Goal: Task Accomplishment & Management: Use online tool/utility

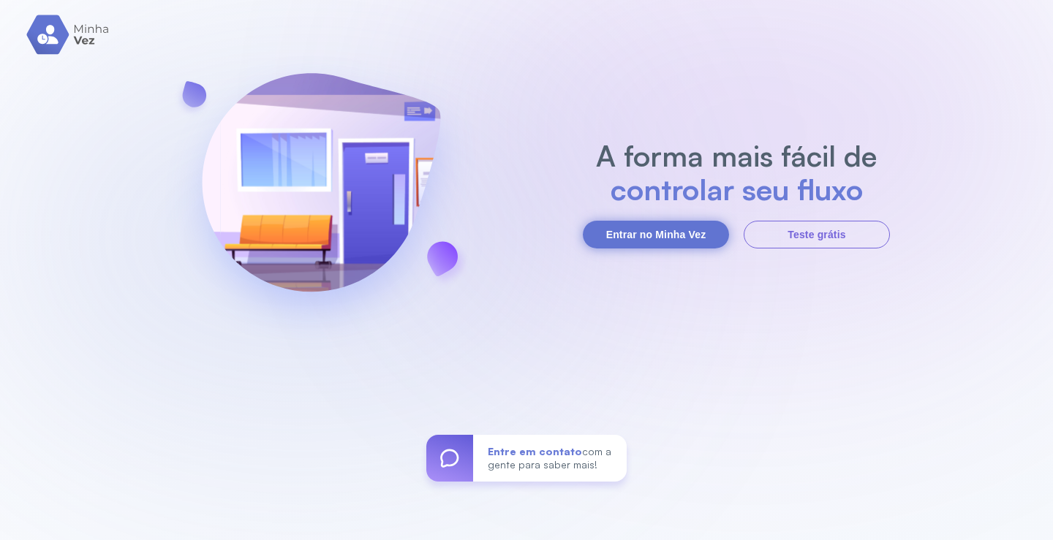
click at [659, 235] on button "Entrar no Minha Vez" at bounding box center [656, 235] width 146 height 28
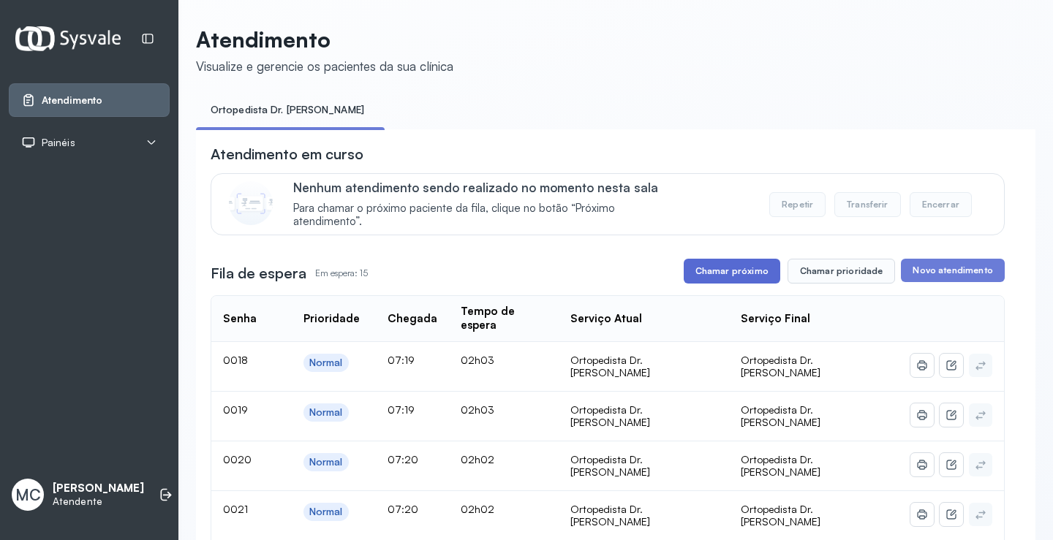
click at [704, 270] on button "Chamar próximo" at bounding box center [731, 271] width 96 height 25
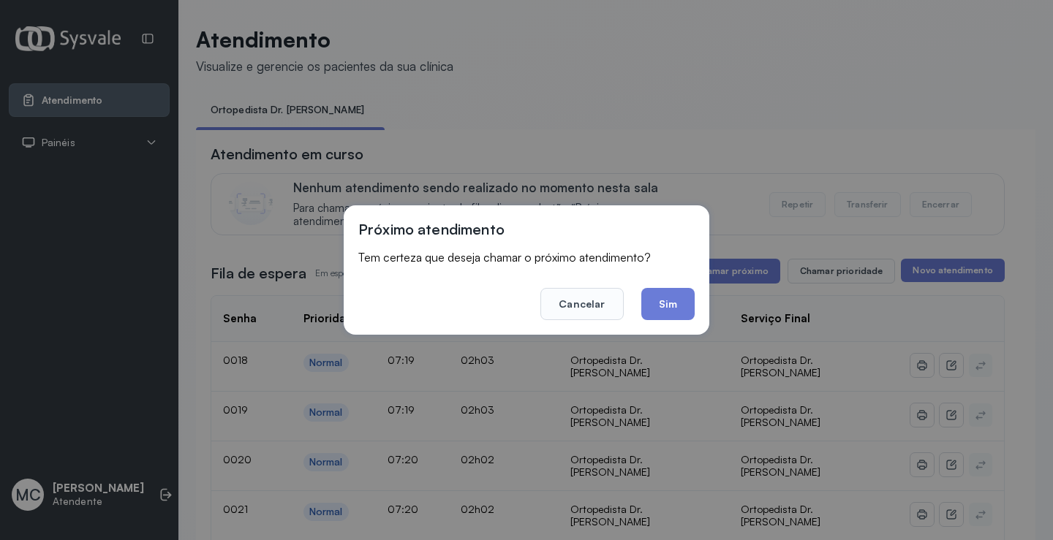
click at [660, 320] on div "Próximo atendimento Tem certeza que deseja chamar o próximo atendimento? Cancel…" at bounding box center [526, 269] width 365 height 129
click at [660, 300] on button "Sim" at bounding box center [667, 304] width 53 height 32
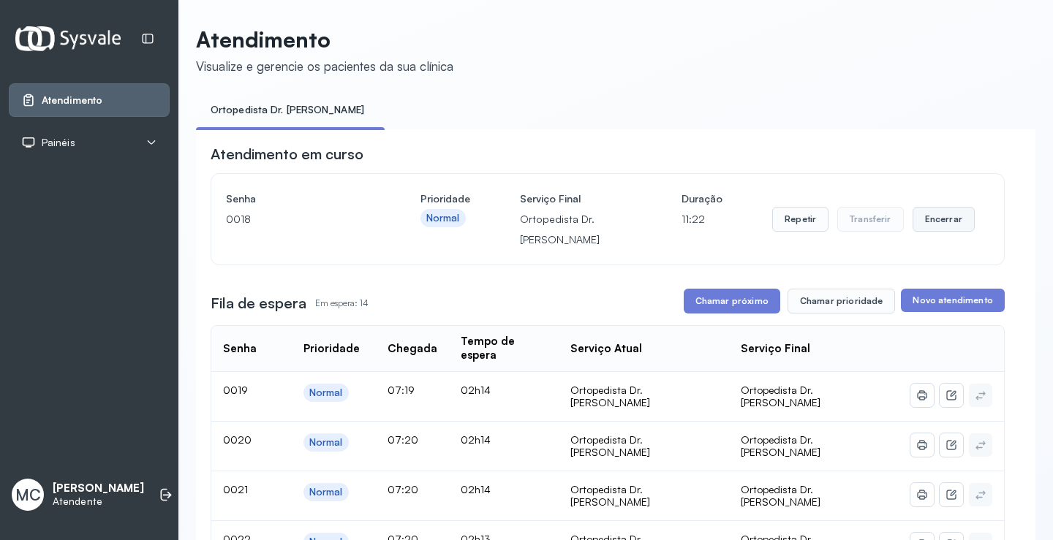
click at [914, 219] on button "Encerrar" at bounding box center [943, 219] width 62 height 25
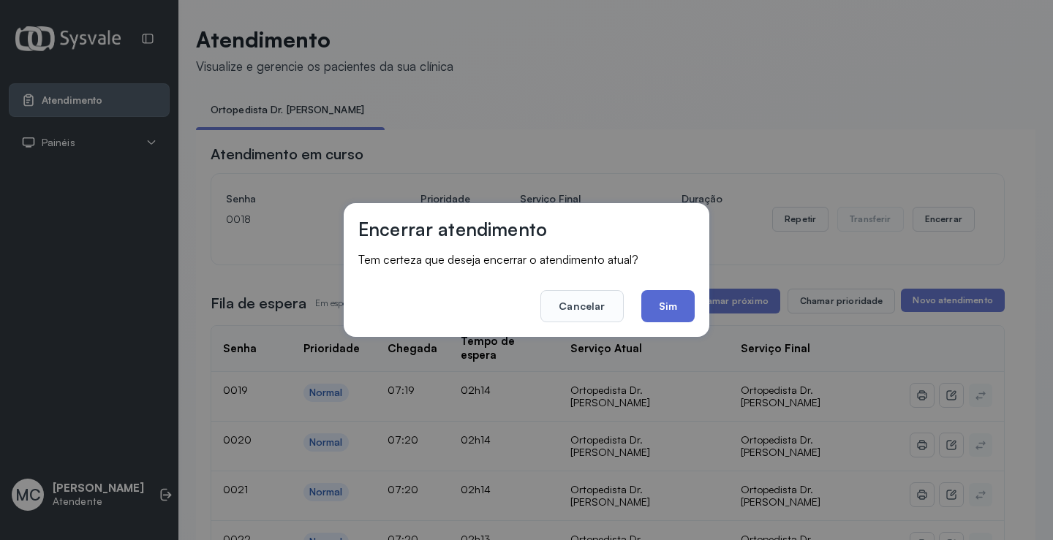
click at [670, 306] on button "Sim" at bounding box center [667, 306] width 53 height 32
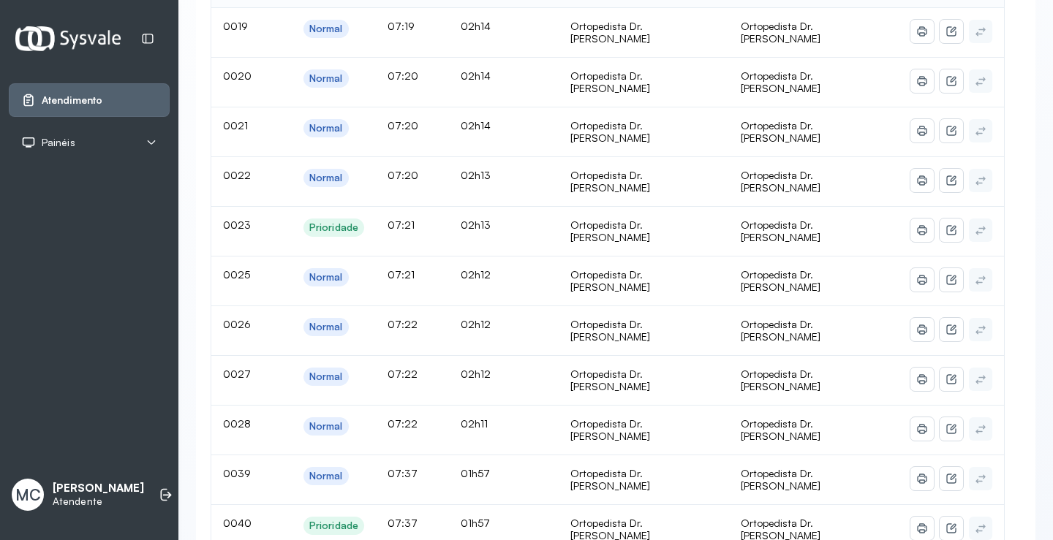
scroll to position [146, 0]
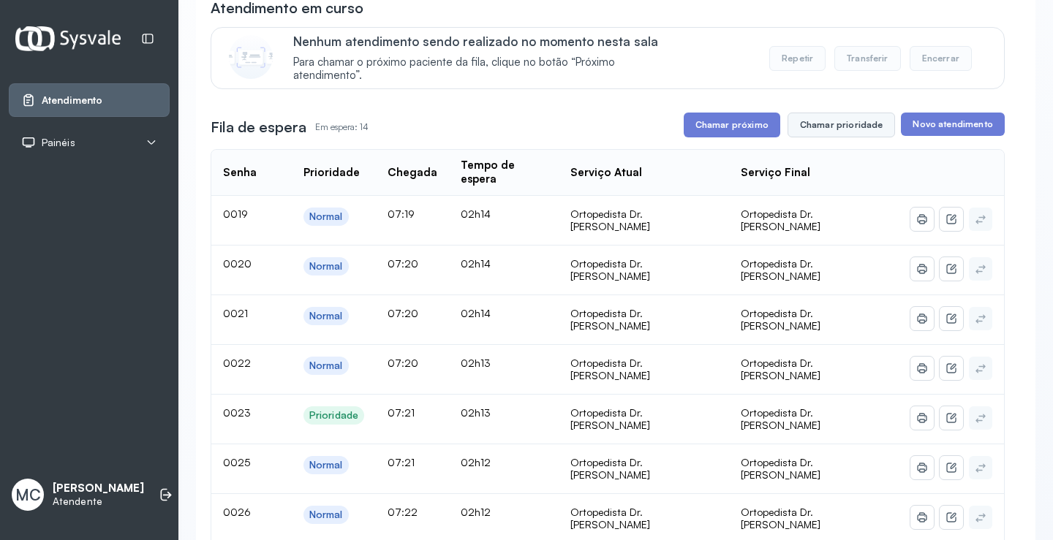
click at [852, 134] on button "Chamar prioridade" at bounding box center [841, 125] width 108 height 25
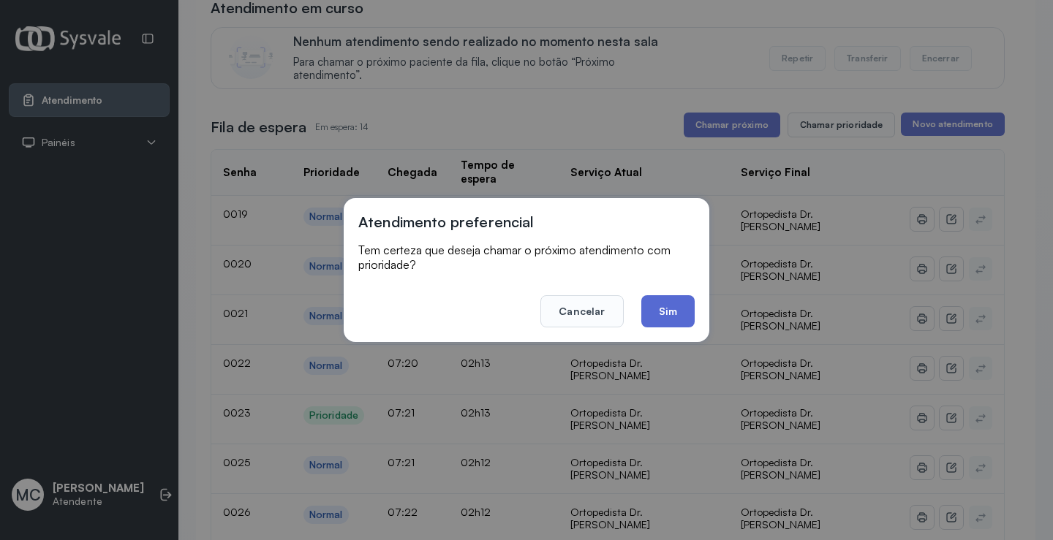
click at [667, 311] on button "Sim" at bounding box center [667, 311] width 53 height 32
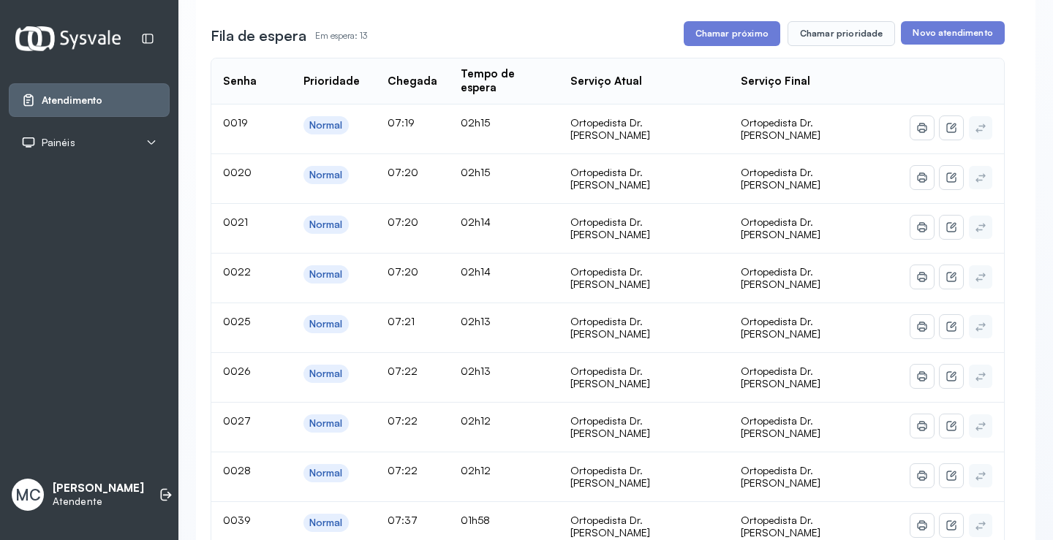
scroll to position [73, 0]
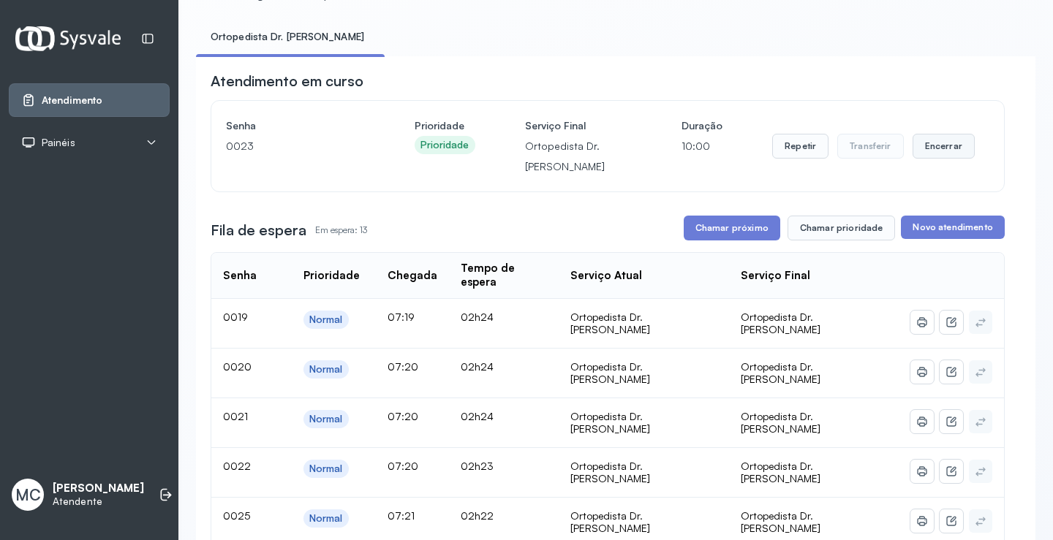
click at [955, 148] on button "Encerrar" at bounding box center [943, 146] width 62 height 25
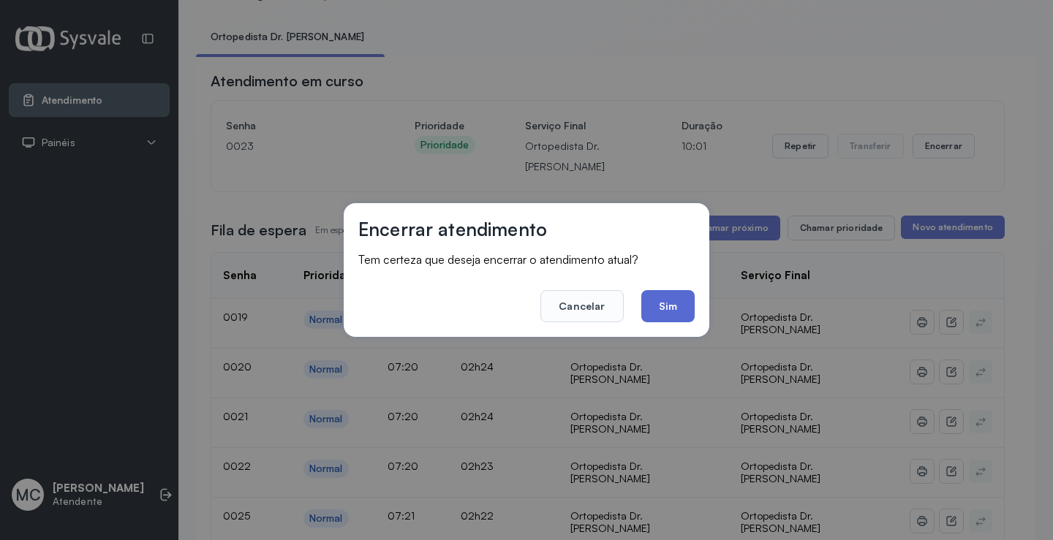
click at [679, 302] on button "Sim" at bounding box center [667, 306] width 53 height 32
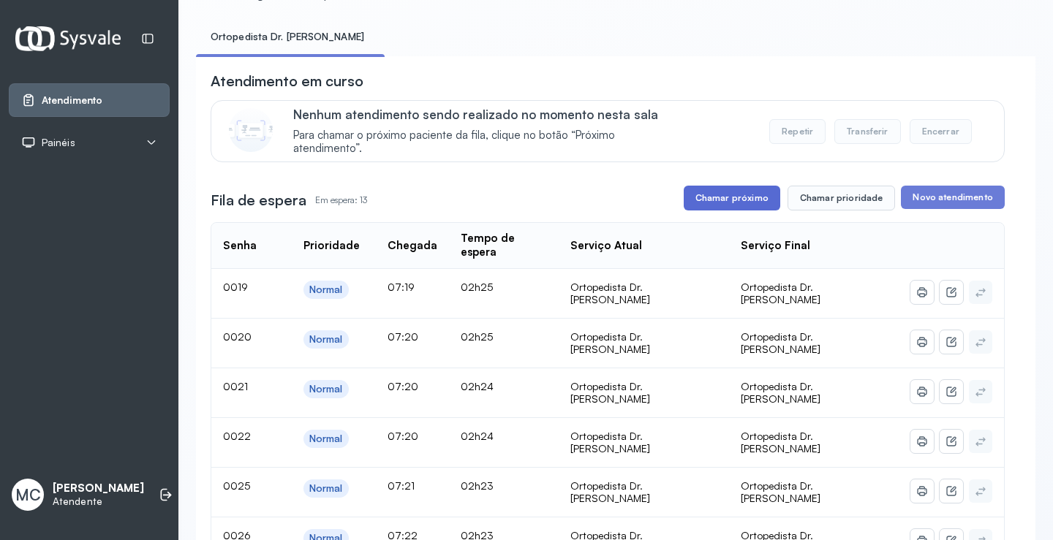
click at [743, 200] on button "Chamar próximo" at bounding box center [731, 198] width 96 height 25
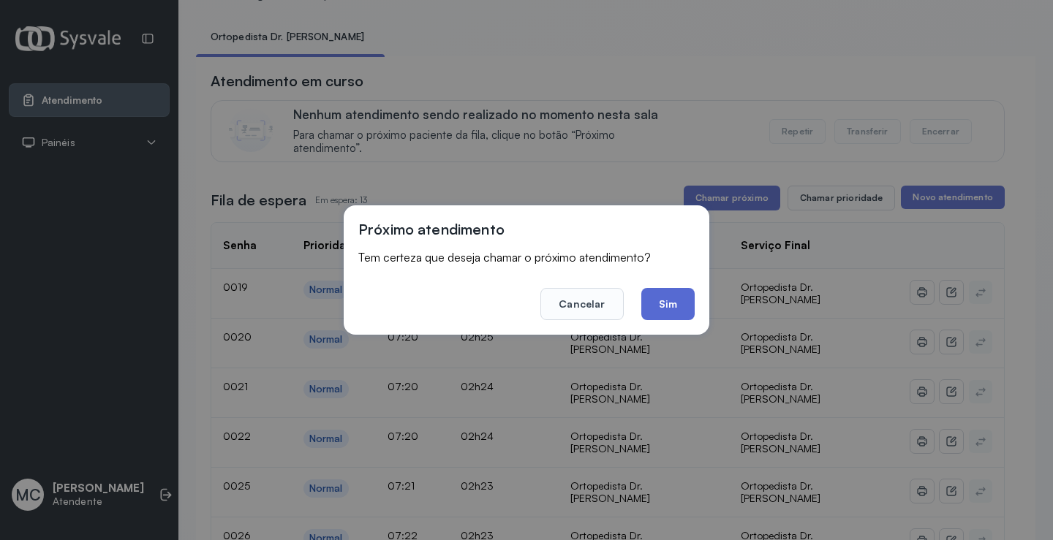
click at [657, 312] on button "Sim" at bounding box center [667, 304] width 53 height 32
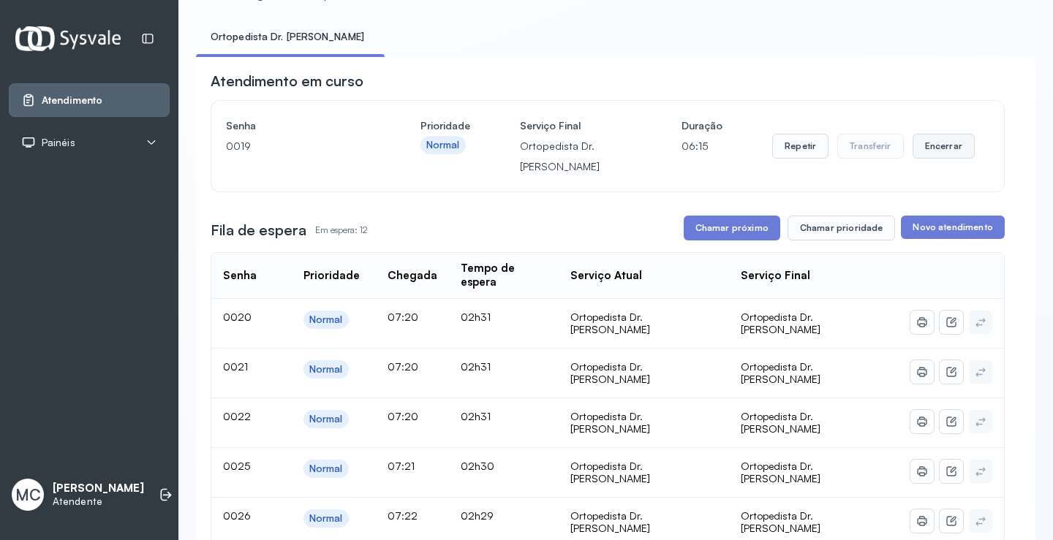
click at [931, 151] on button "Encerrar" at bounding box center [943, 146] width 62 height 25
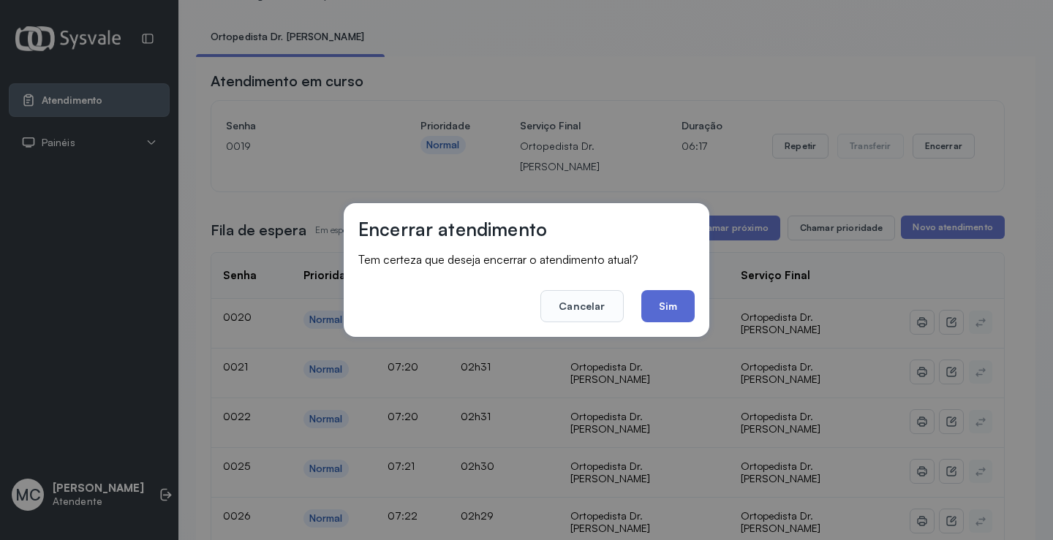
click at [658, 316] on button "Sim" at bounding box center [667, 306] width 53 height 32
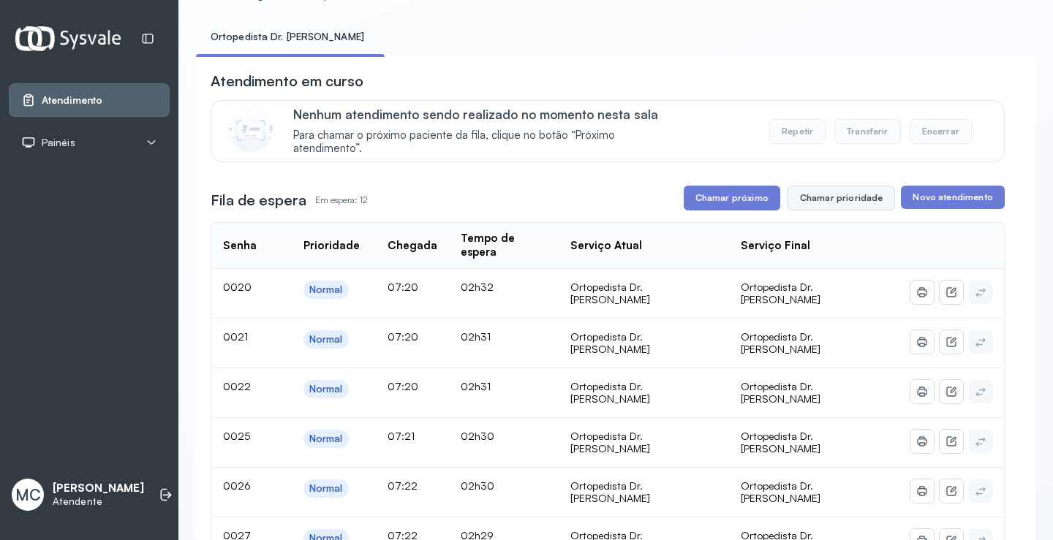
click at [814, 211] on button "Chamar prioridade" at bounding box center [841, 198] width 108 height 25
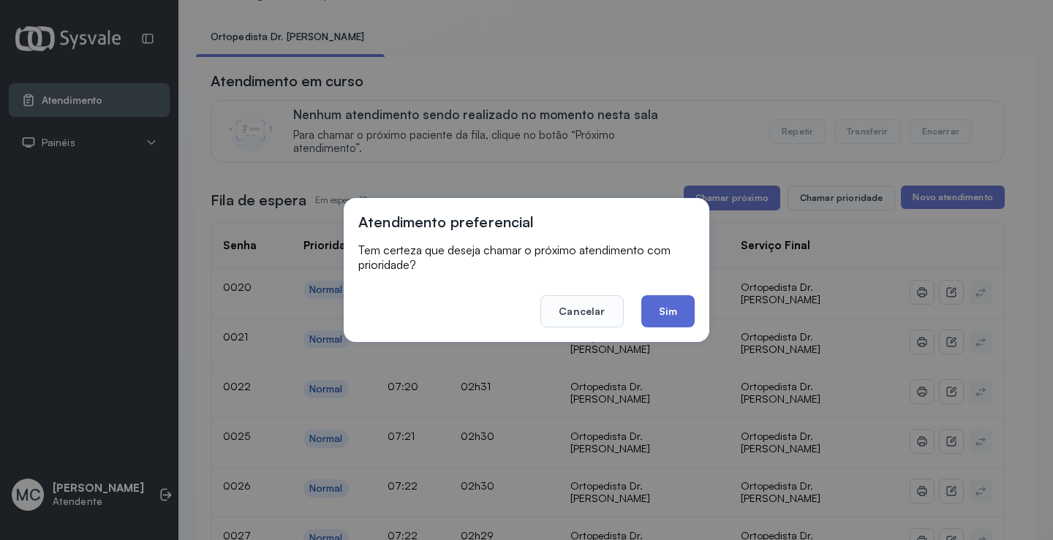
click at [666, 320] on button "Sim" at bounding box center [667, 311] width 53 height 32
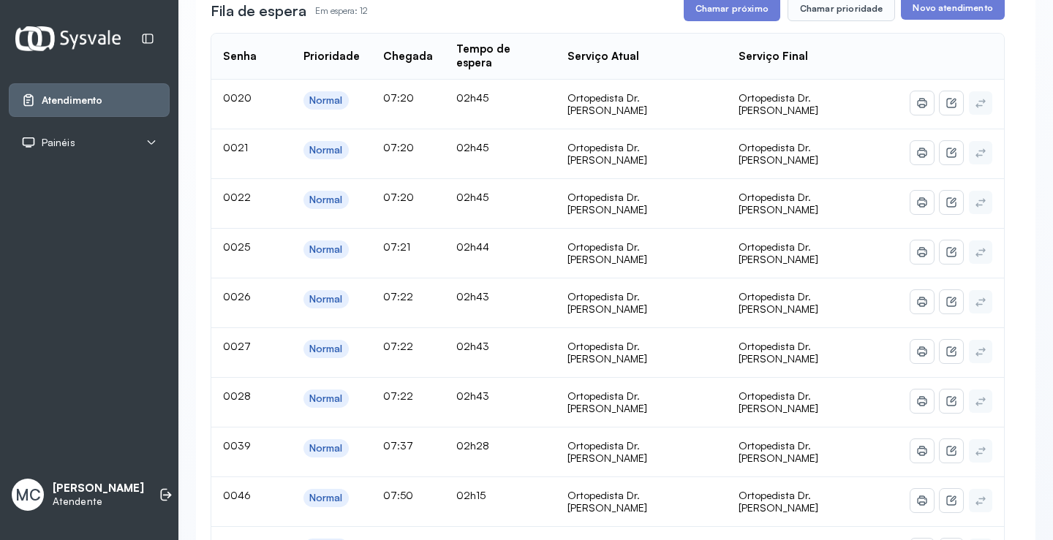
scroll to position [0, 0]
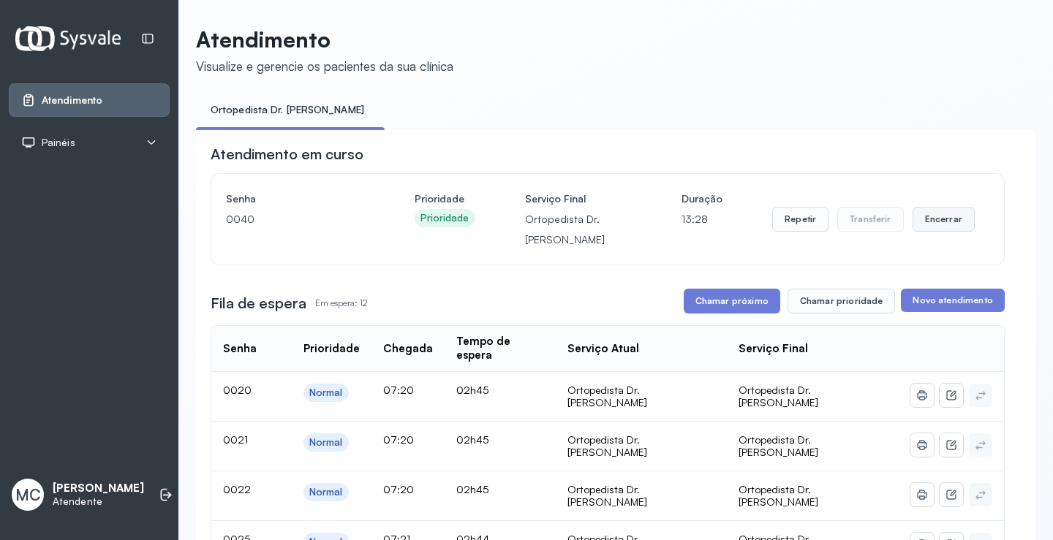
click at [936, 227] on button "Encerrar" at bounding box center [943, 219] width 62 height 25
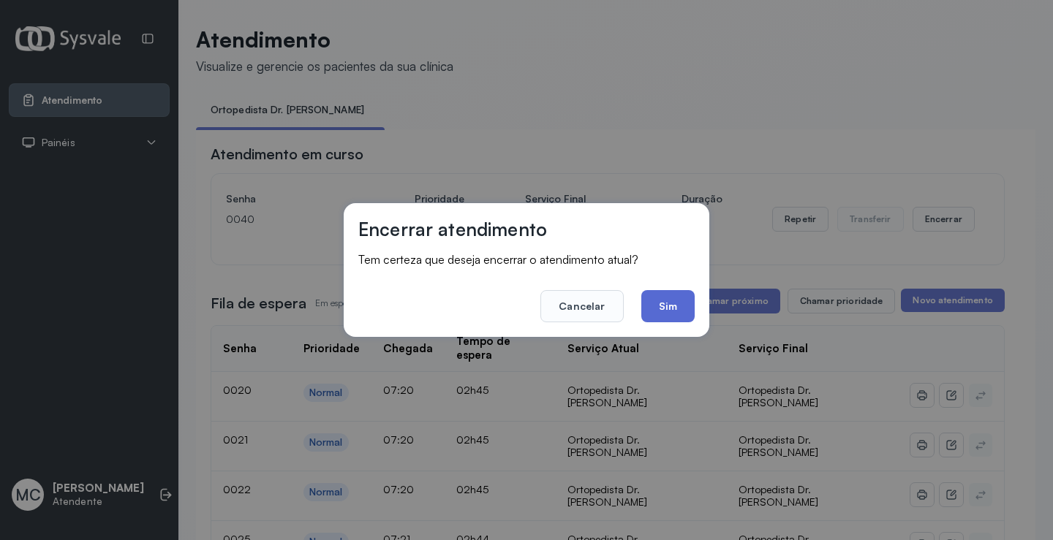
click at [681, 303] on button "Sim" at bounding box center [667, 306] width 53 height 32
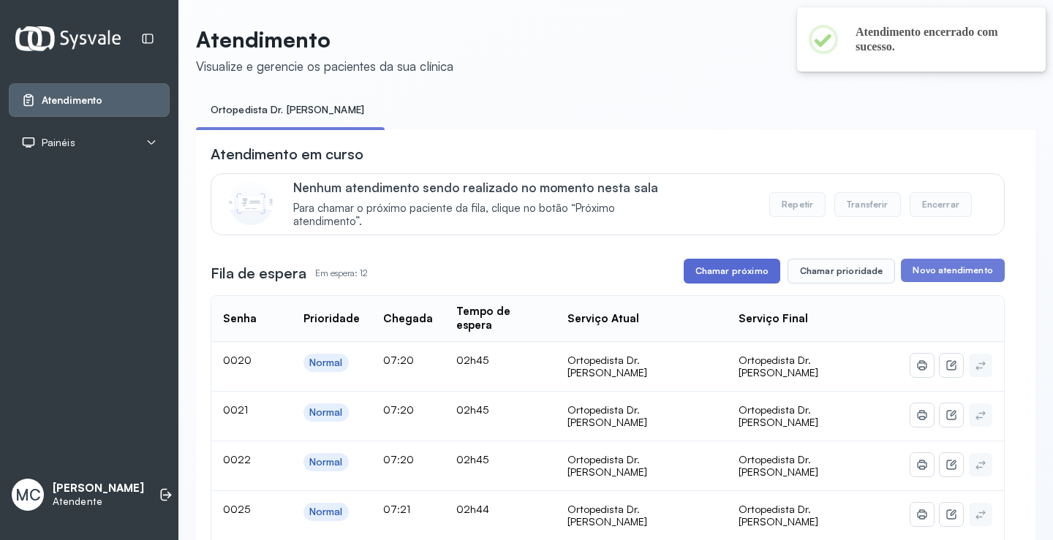
click at [706, 273] on button "Chamar próximo" at bounding box center [731, 271] width 96 height 25
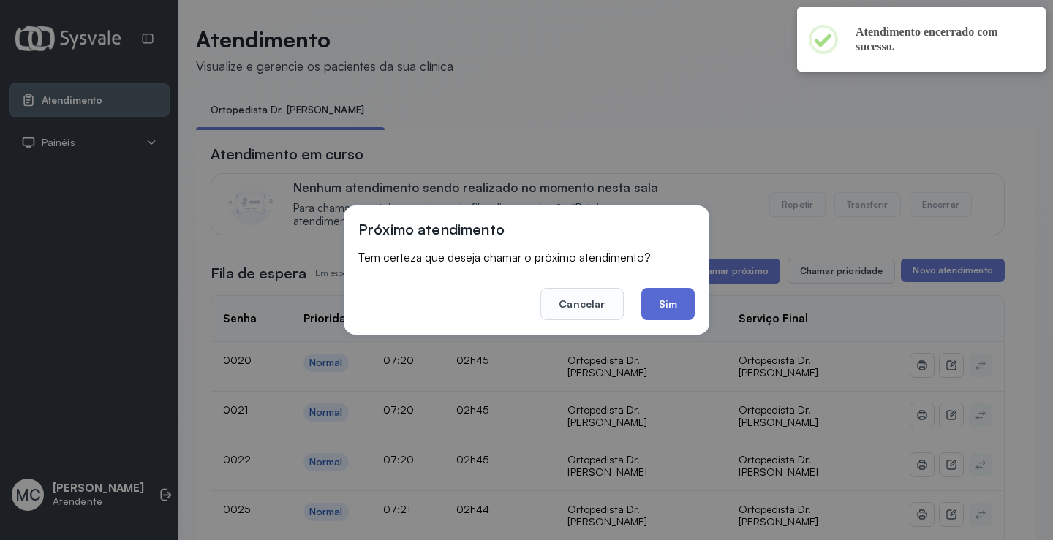
click at [675, 297] on button "Sim" at bounding box center [667, 304] width 53 height 32
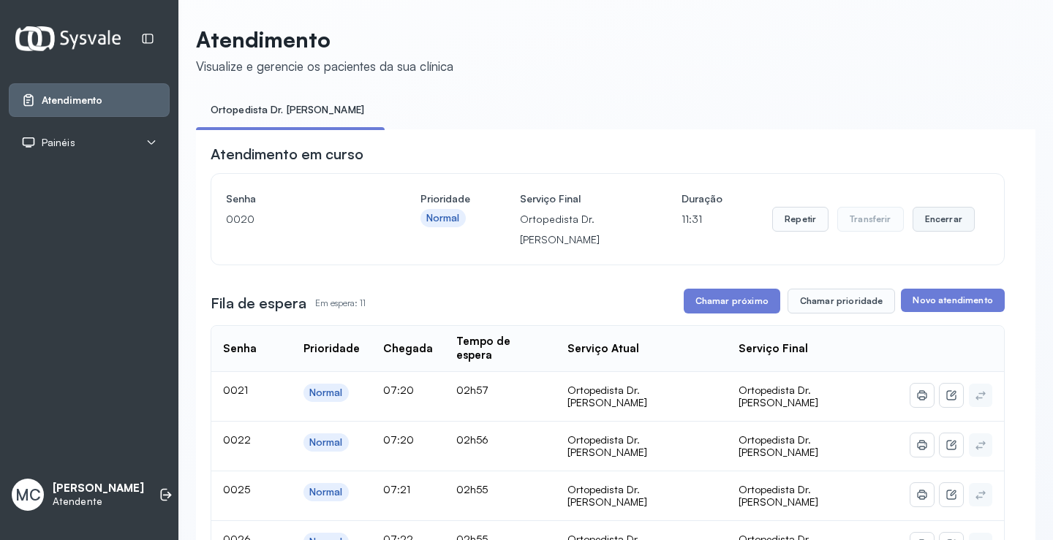
click at [941, 232] on button "Encerrar" at bounding box center [943, 219] width 62 height 25
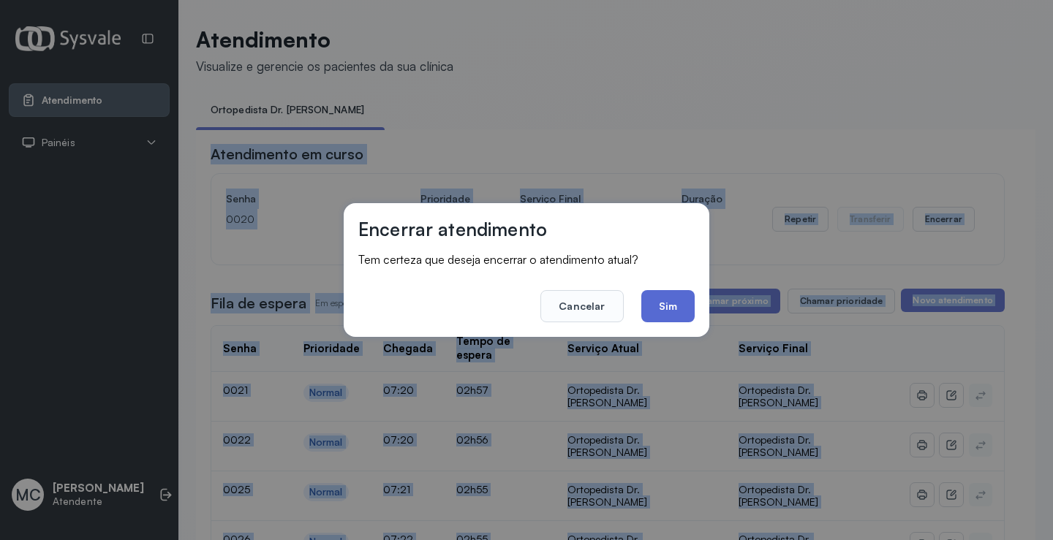
click at [667, 298] on button "Sim" at bounding box center [667, 306] width 53 height 32
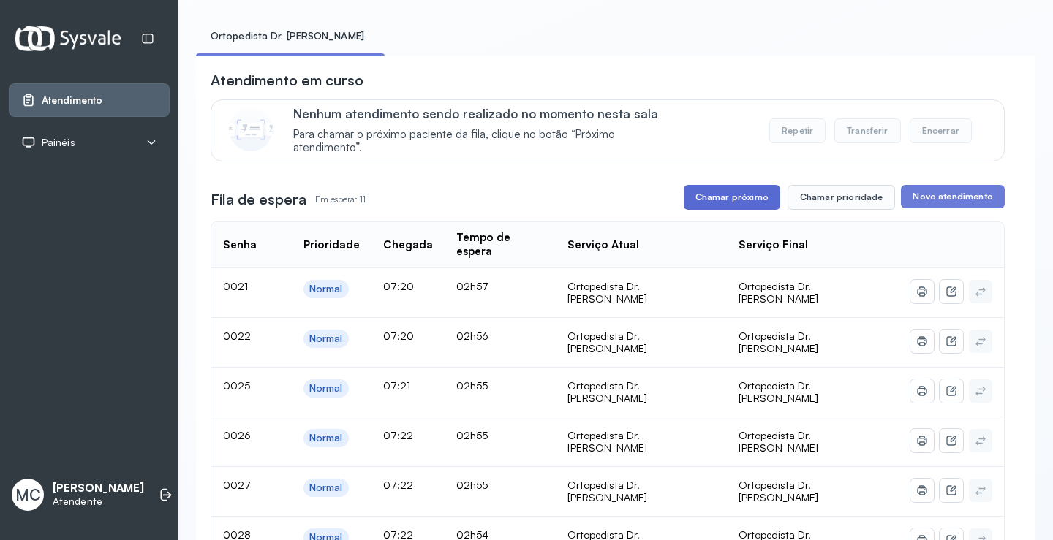
scroll to position [73, 0]
click at [715, 194] on button "Chamar próximo" at bounding box center [731, 198] width 96 height 25
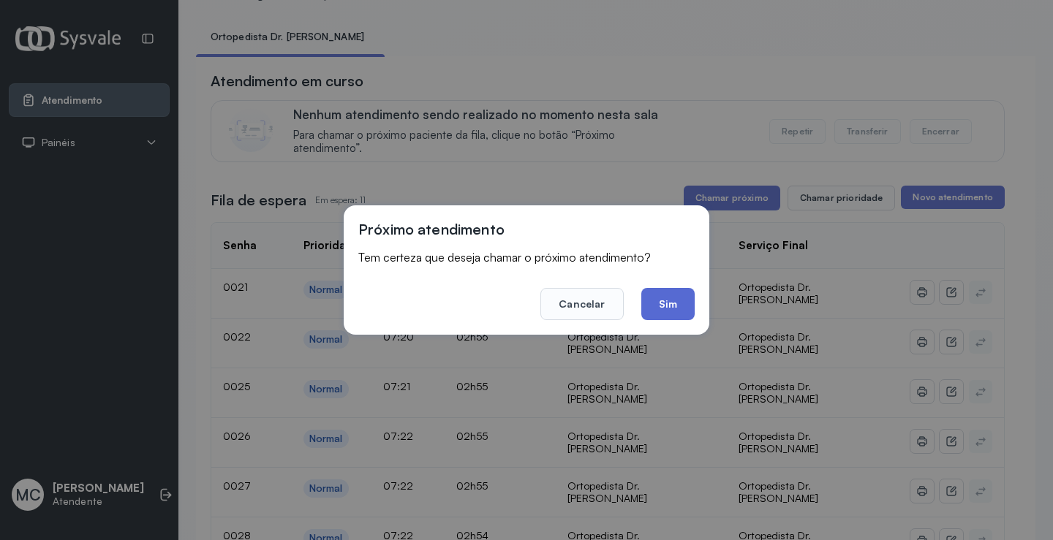
click at [665, 308] on button "Sim" at bounding box center [667, 304] width 53 height 32
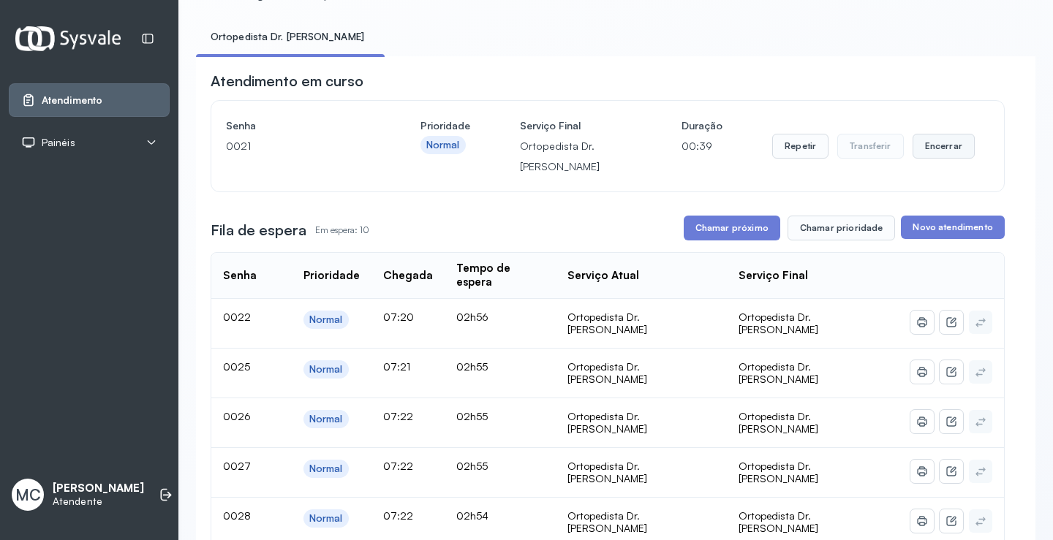
click at [942, 152] on button "Encerrar" at bounding box center [943, 146] width 62 height 25
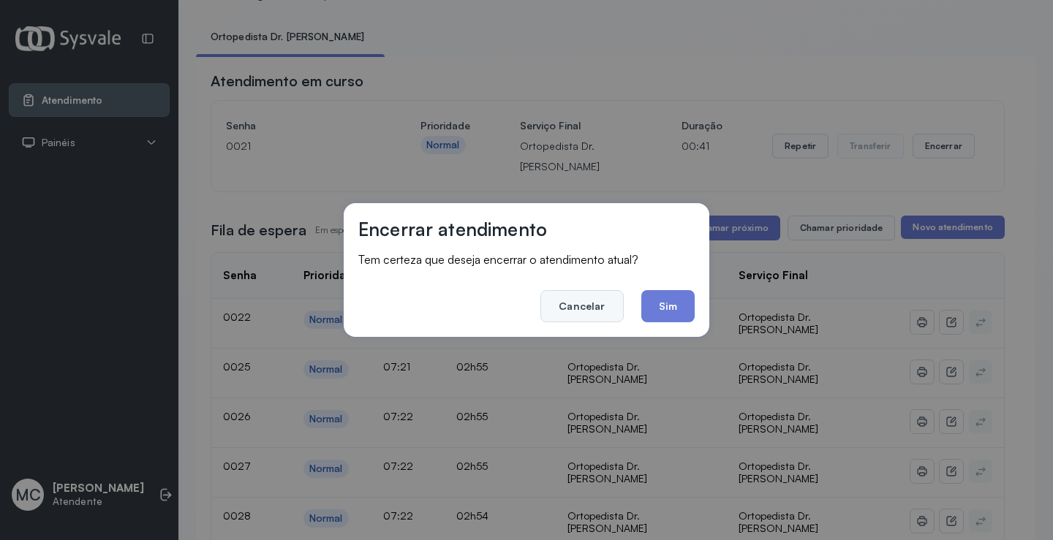
click at [610, 315] on button "Cancelar" at bounding box center [581, 306] width 83 height 32
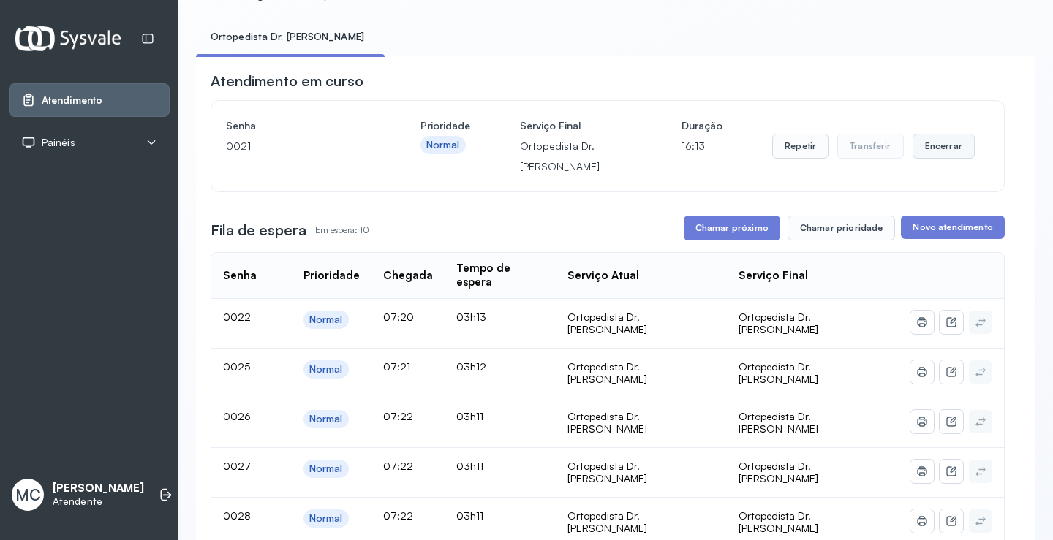
click at [920, 151] on button "Encerrar" at bounding box center [943, 146] width 62 height 25
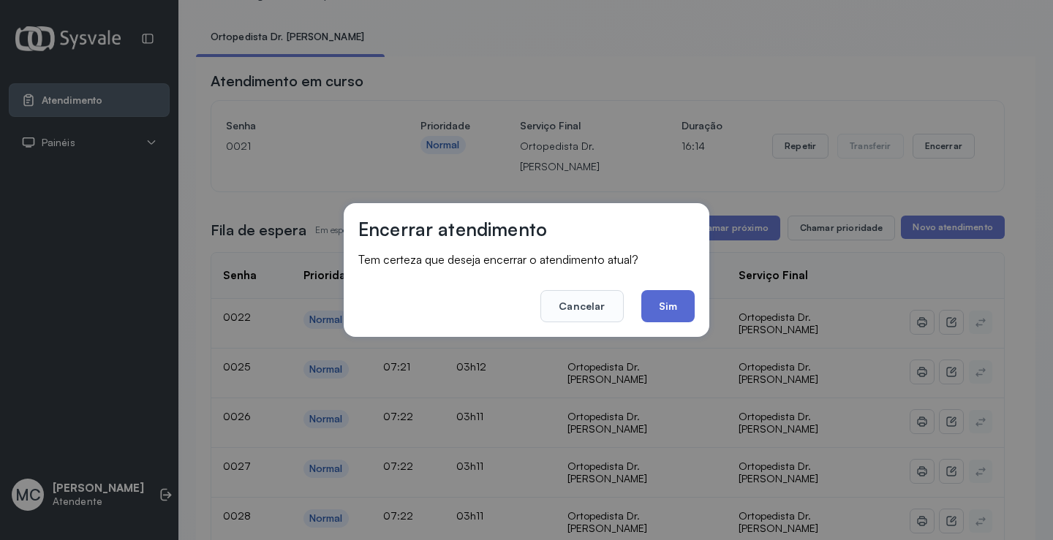
click at [675, 300] on button "Sim" at bounding box center [667, 306] width 53 height 32
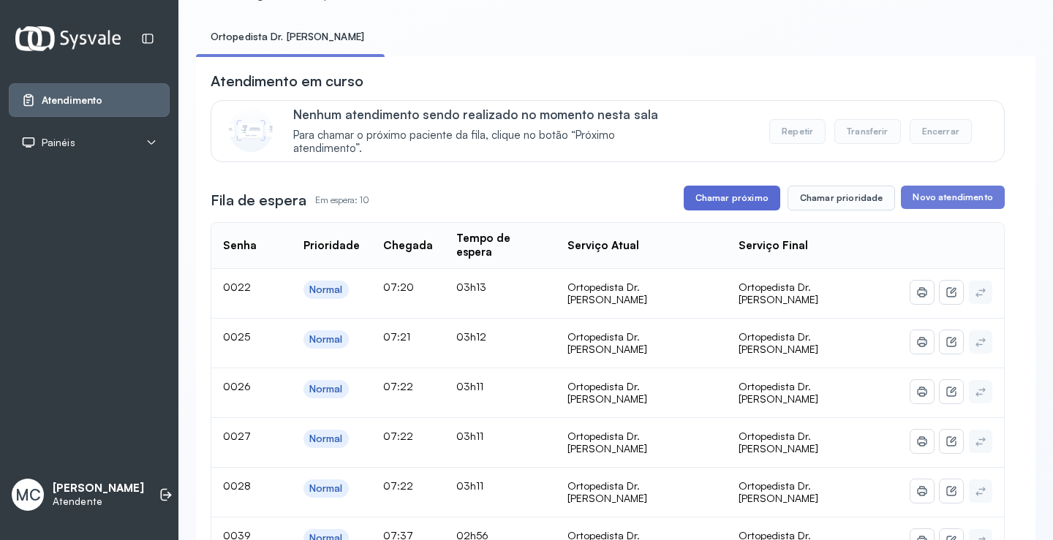
click at [727, 203] on button "Chamar próximo" at bounding box center [731, 198] width 96 height 25
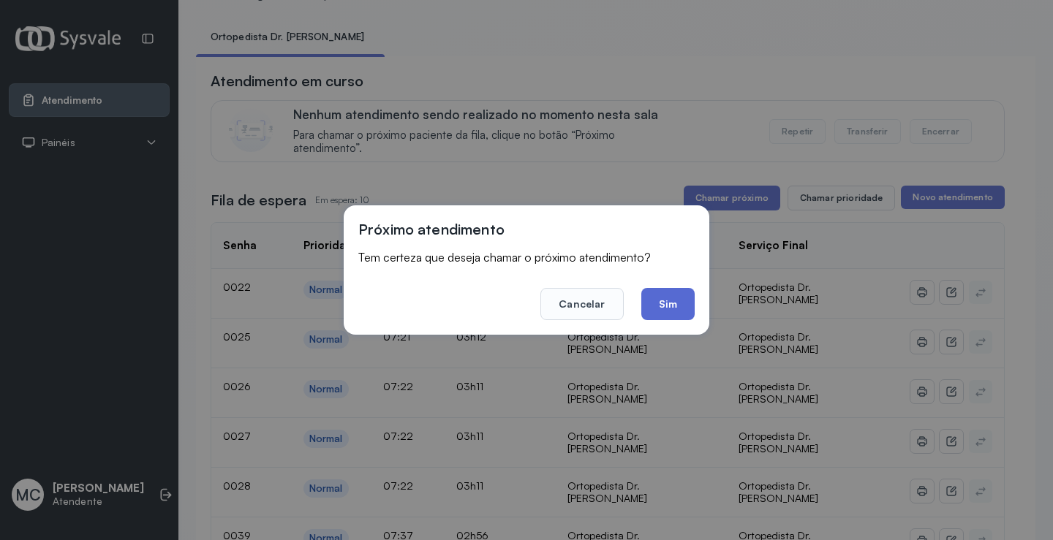
click at [675, 300] on button "Sim" at bounding box center [667, 304] width 53 height 32
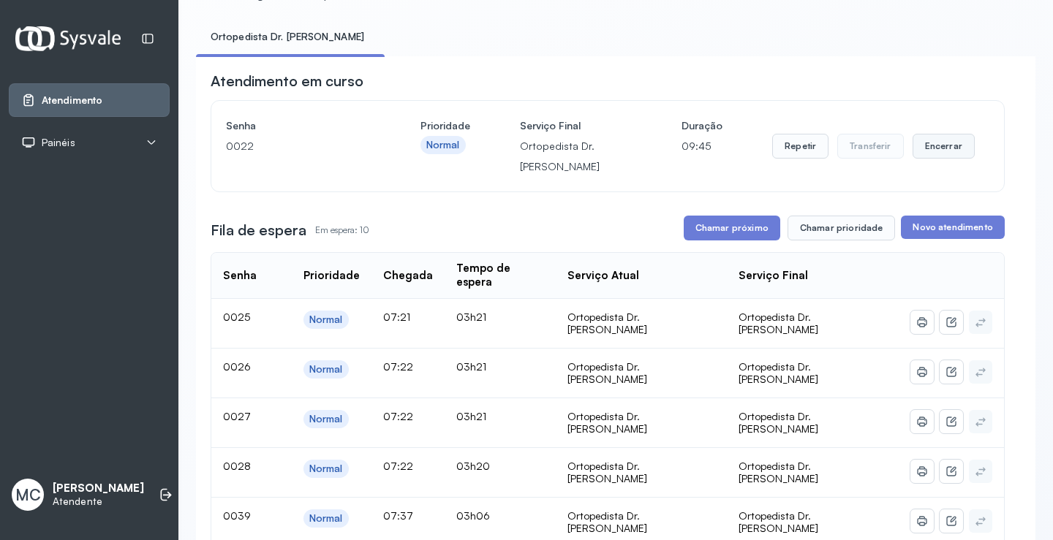
click at [920, 149] on button "Encerrar" at bounding box center [943, 146] width 62 height 25
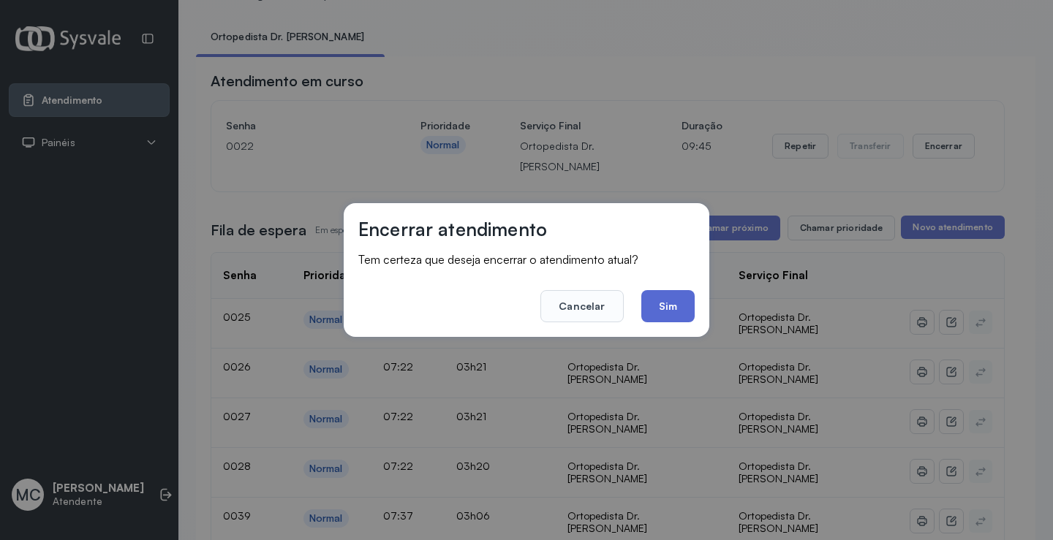
click at [678, 306] on button "Sim" at bounding box center [667, 306] width 53 height 32
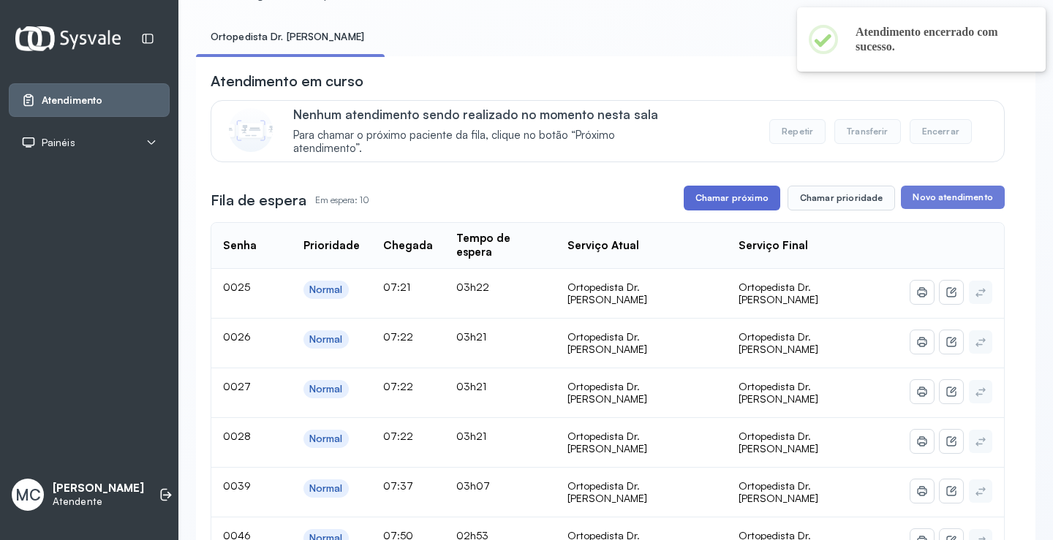
click at [717, 211] on button "Chamar próximo" at bounding box center [731, 198] width 96 height 25
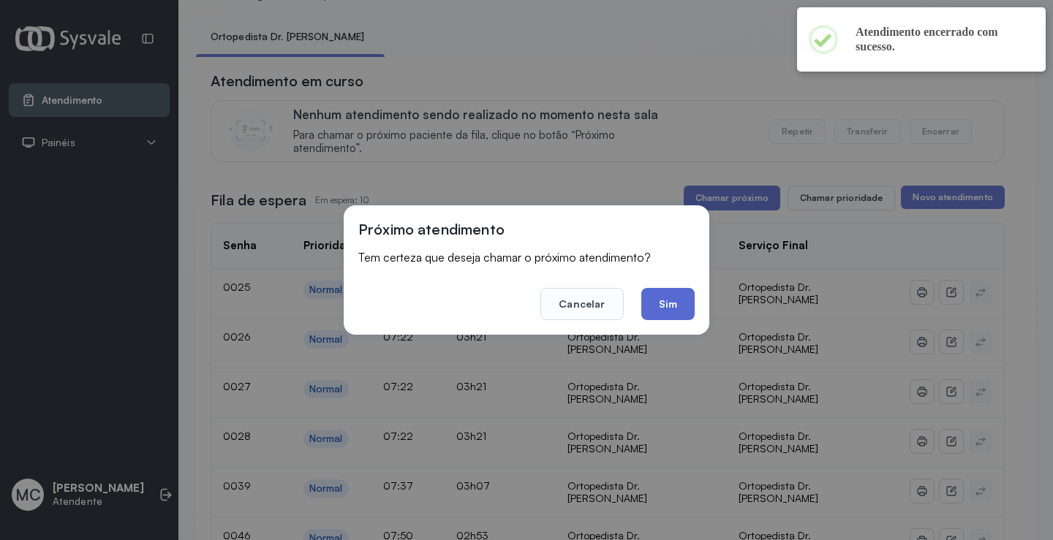
click at [678, 305] on button "Sim" at bounding box center [667, 304] width 53 height 32
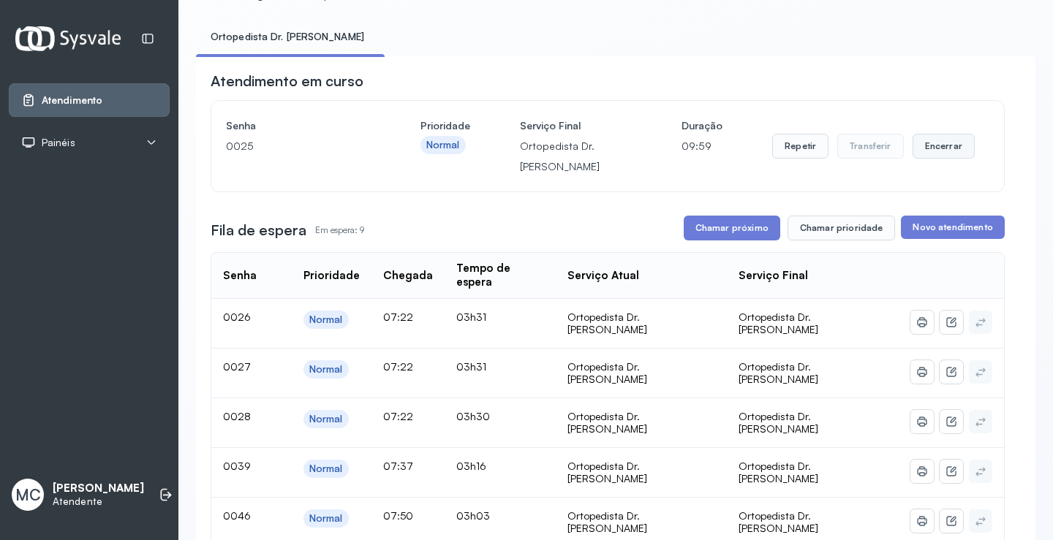
click at [950, 159] on button "Encerrar" at bounding box center [943, 146] width 62 height 25
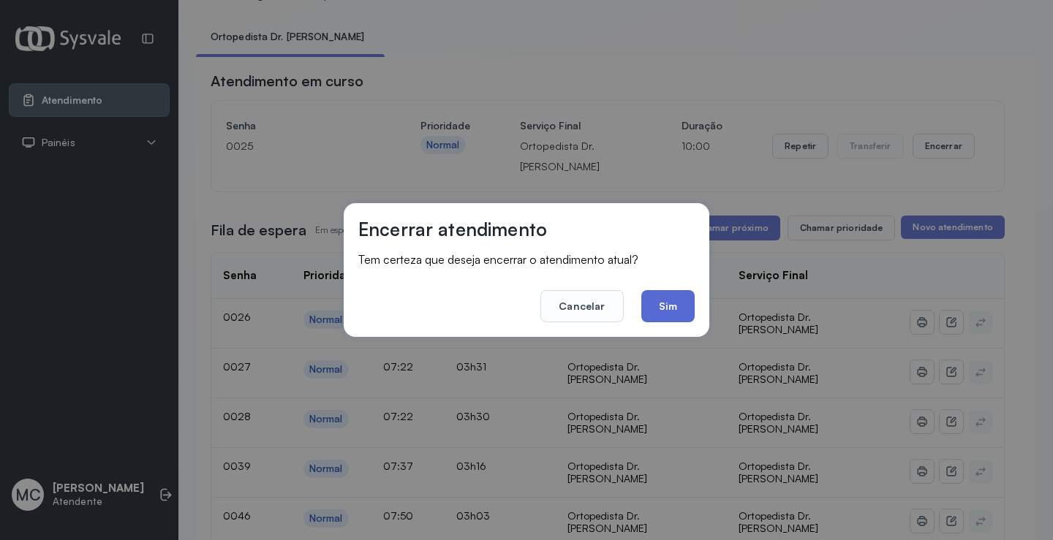
click at [664, 322] on button "Sim" at bounding box center [667, 306] width 53 height 32
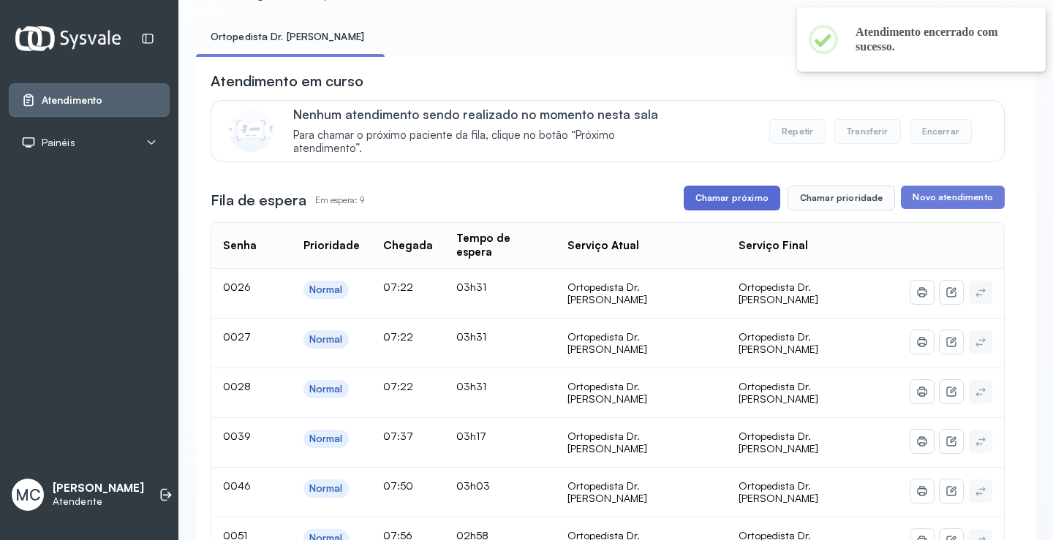
click at [723, 211] on button "Chamar próximo" at bounding box center [731, 198] width 96 height 25
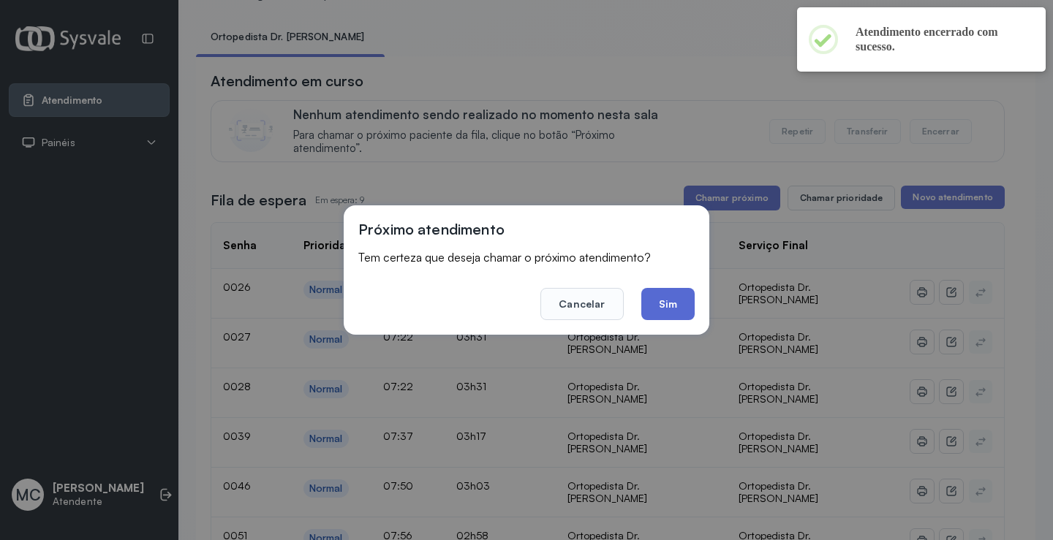
click at [662, 306] on button "Sim" at bounding box center [667, 304] width 53 height 32
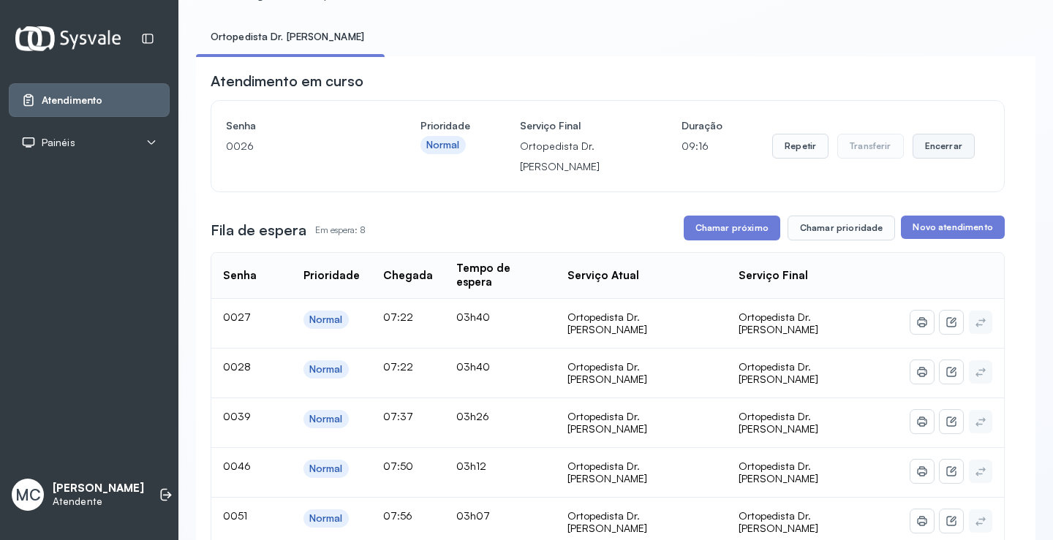
click at [931, 156] on button "Encerrar" at bounding box center [943, 146] width 62 height 25
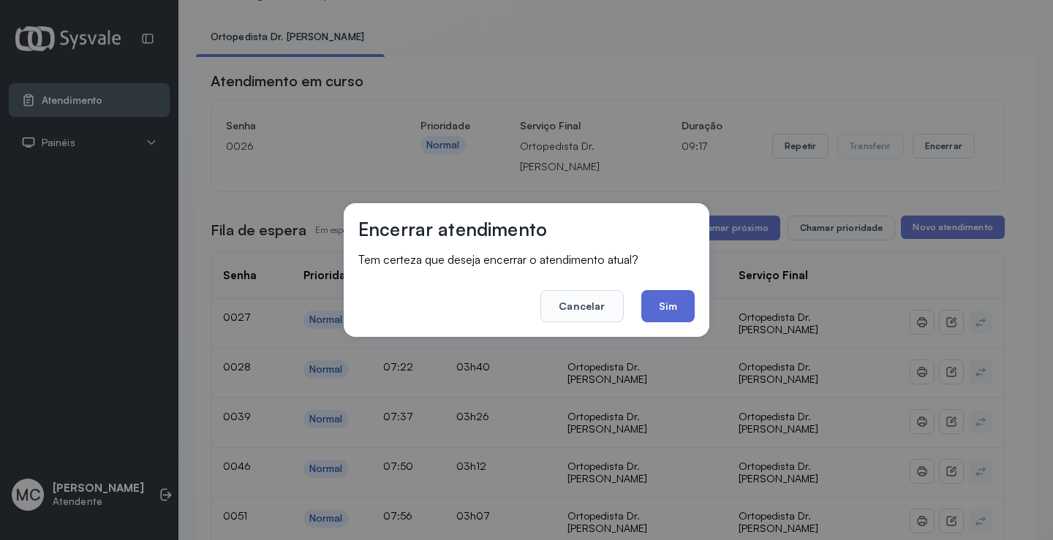
click at [667, 299] on button "Sim" at bounding box center [667, 306] width 53 height 32
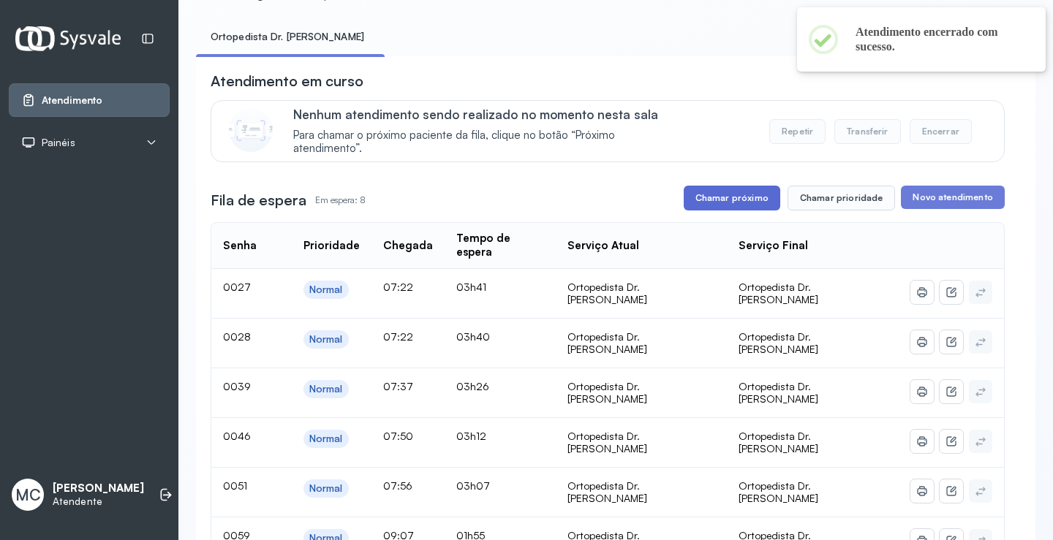
click at [729, 198] on button "Chamar próximo" at bounding box center [731, 198] width 96 height 25
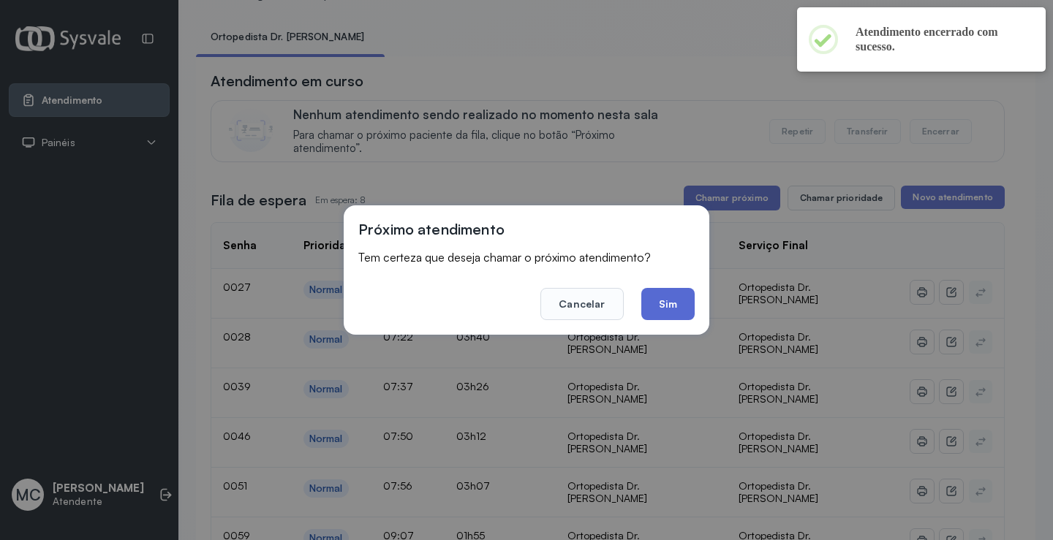
click at [679, 304] on button "Sim" at bounding box center [667, 304] width 53 height 32
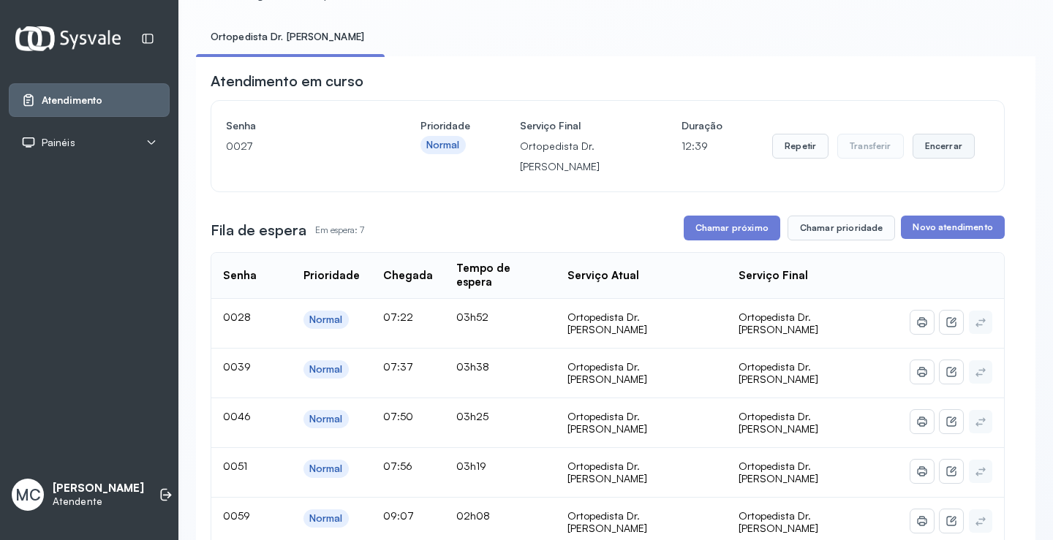
click at [925, 159] on button "Encerrar" at bounding box center [943, 146] width 62 height 25
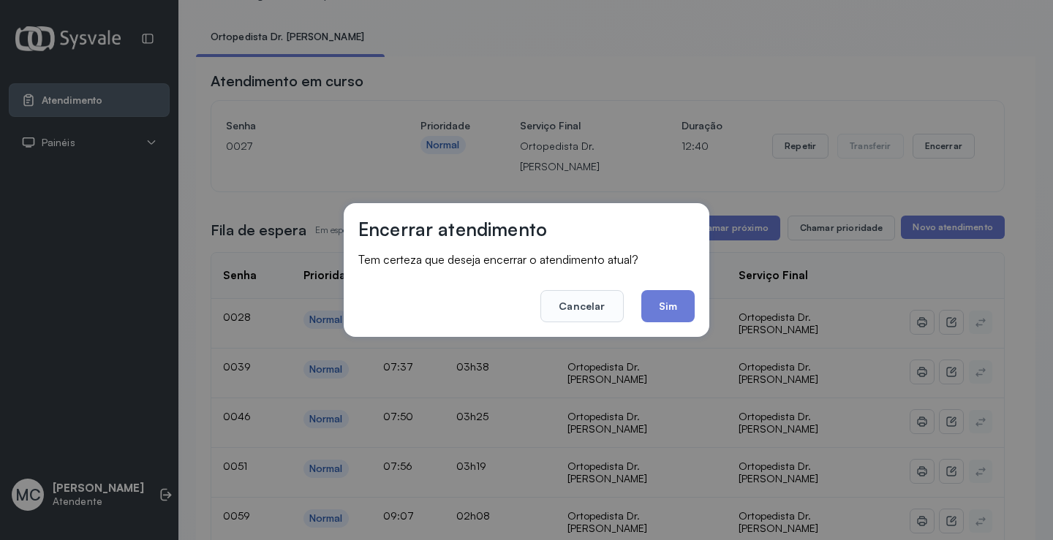
click at [706, 302] on div "Encerrar atendimento Tem certeza que deseja encerrar o atendimento atual? Cance…" at bounding box center [526, 270] width 365 height 134
click at [661, 308] on button "Sim" at bounding box center [667, 306] width 53 height 32
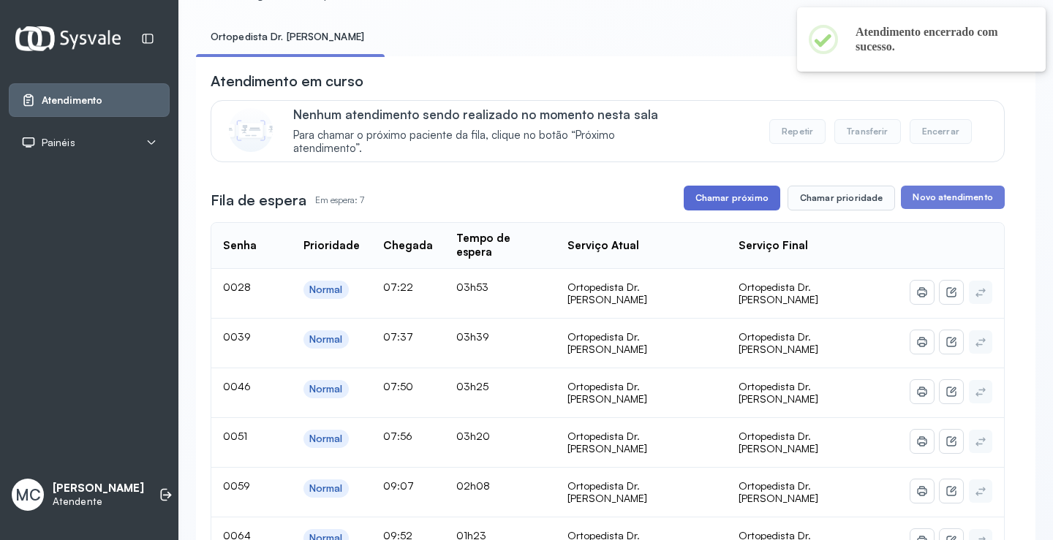
click at [726, 204] on button "Chamar próximo" at bounding box center [731, 198] width 96 height 25
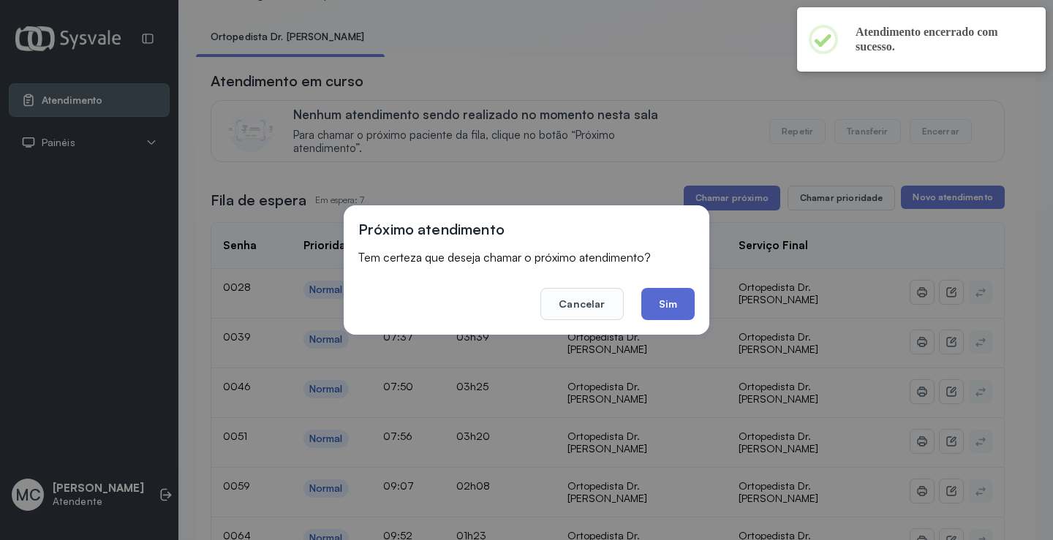
click at [675, 299] on button "Sim" at bounding box center [667, 304] width 53 height 32
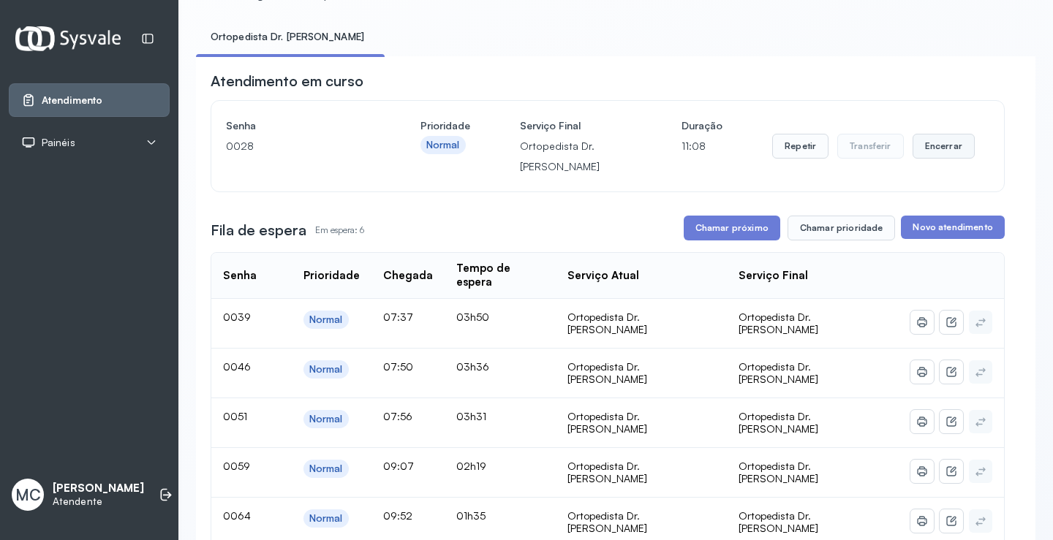
click at [940, 156] on button "Encerrar" at bounding box center [943, 146] width 62 height 25
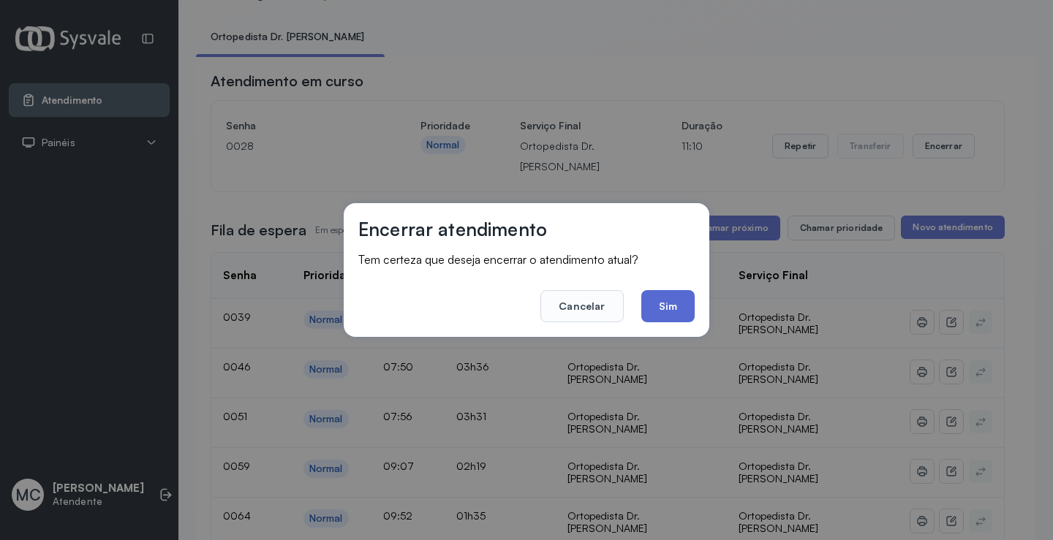
click at [672, 313] on button "Sim" at bounding box center [667, 306] width 53 height 32
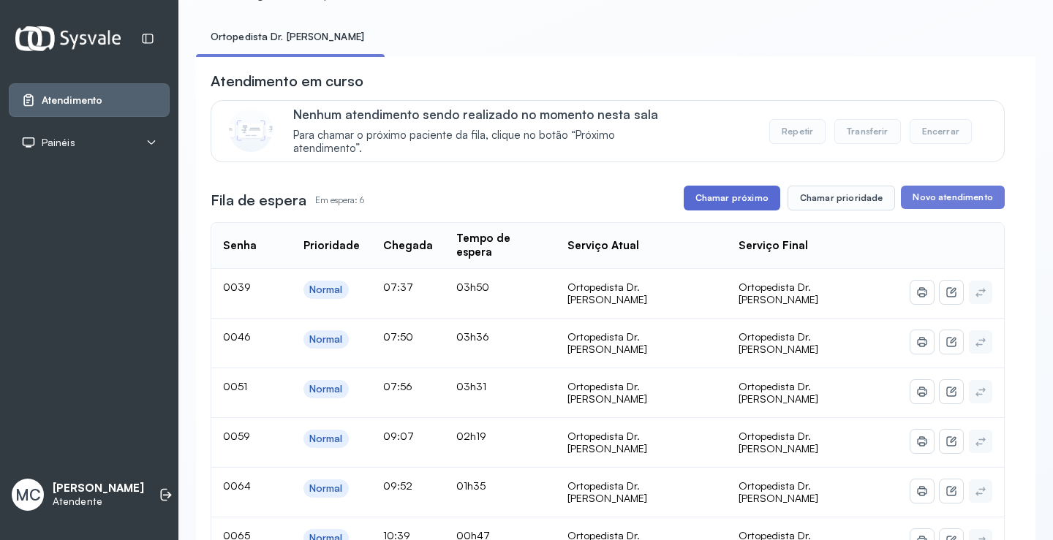
click at [705, 205] on button "Chamar próximo" at bounding box center [731, 198] width 96 height 25
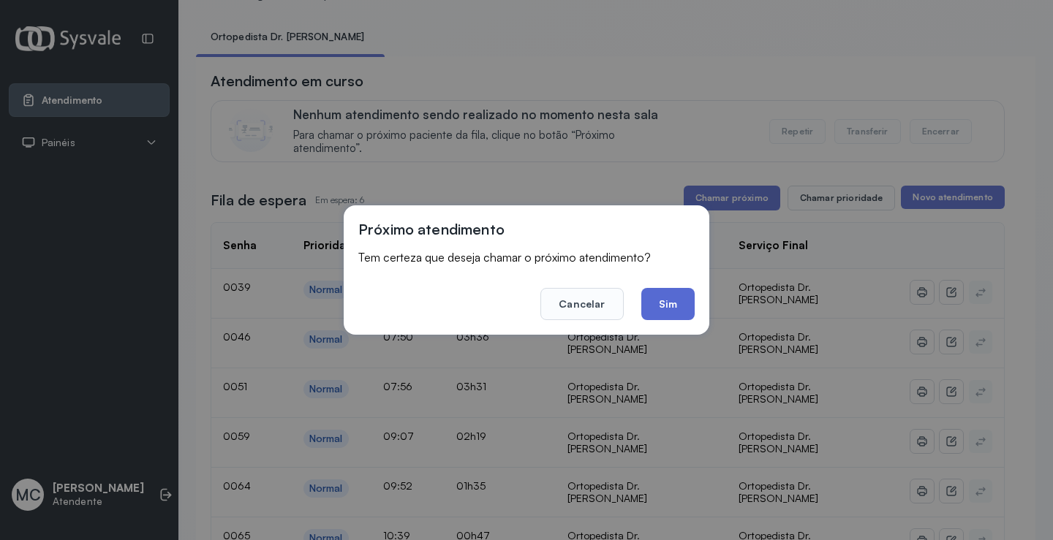
click at [684, 300] on button "Sim" at bounding box center [667, 304] width 53 height 32
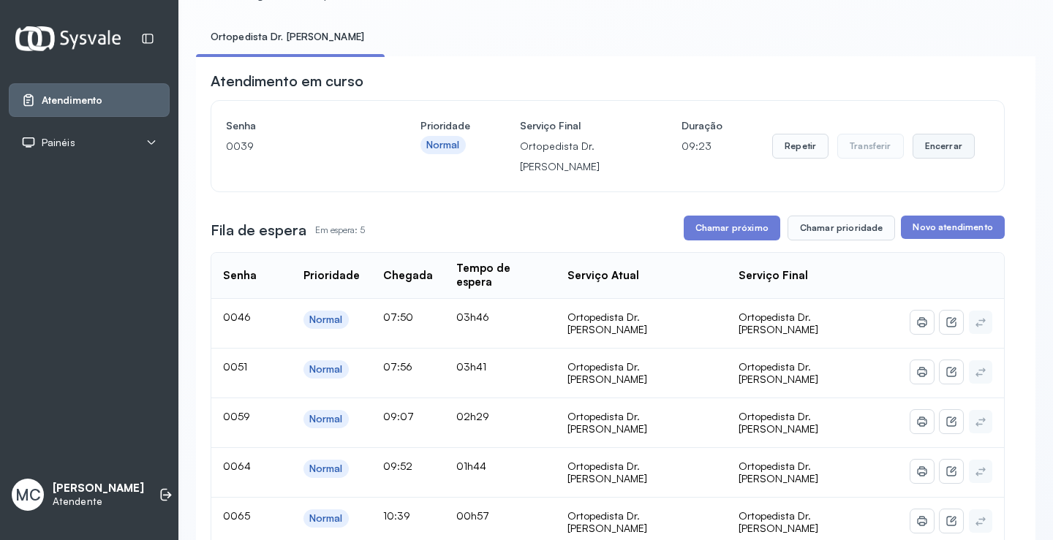
click at [926, 154] on button "Encerrar" at bounding box center [943, 146] width 62 height 25
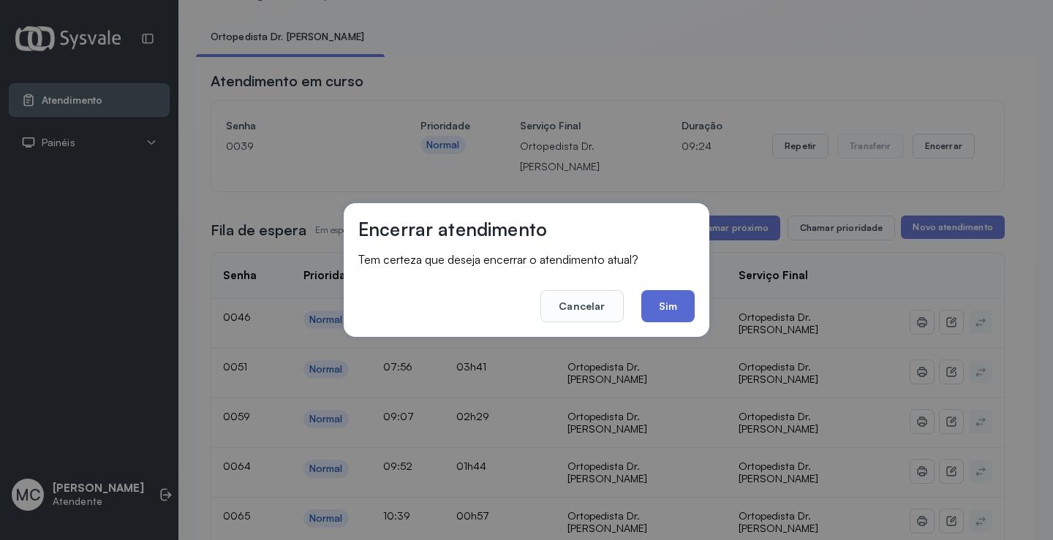
click at [673, 304] on button "Sim" at bounding box center [667, 306] width 53 height 32
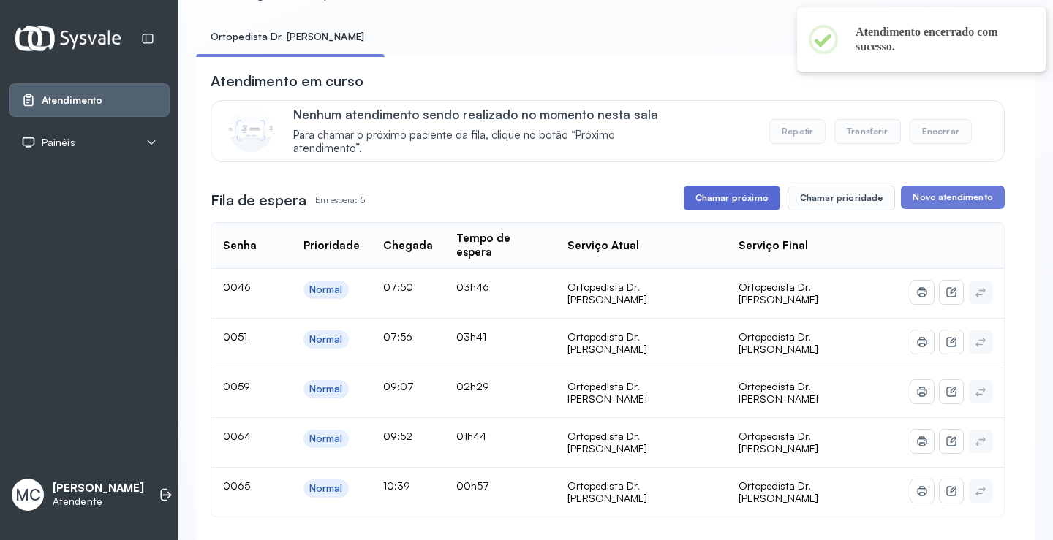
click at [735, 199] on button "Chamar próximo" at bounding box center [731, 198] width 96 height 25
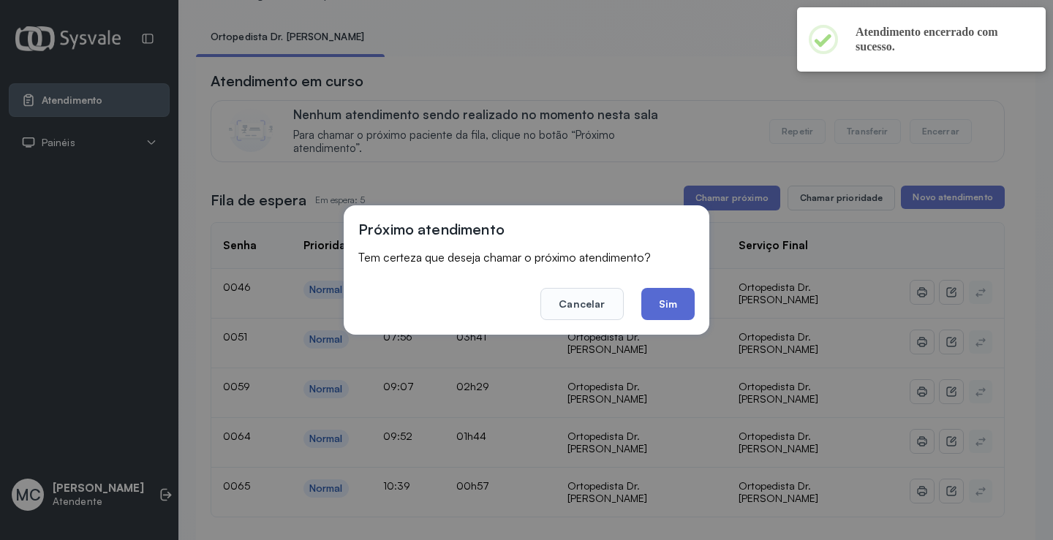
click at [685, 300] on button "Sim" at bounding box center [667, 304] width 53 height 32
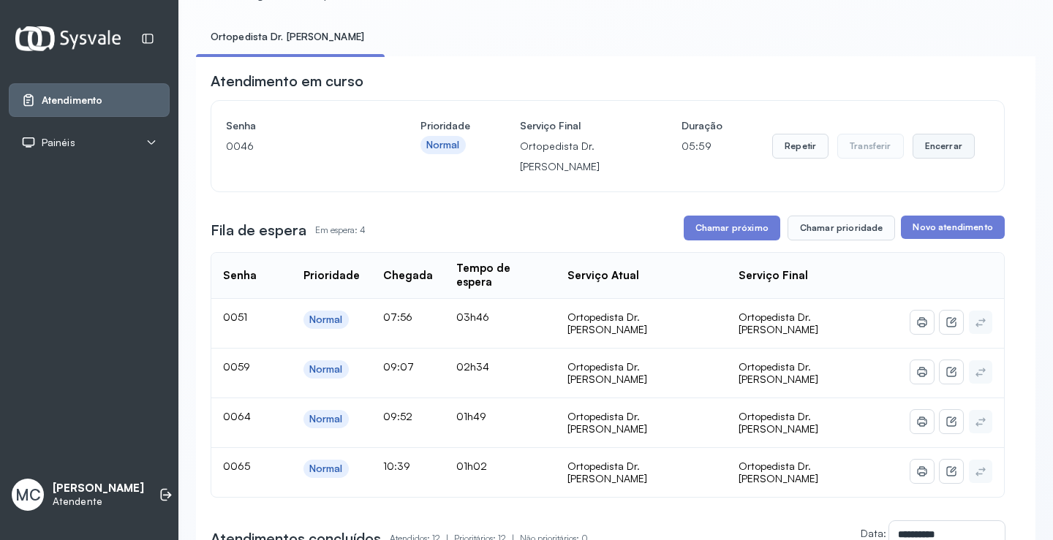
click at [948, 158] on button "Encerrar" at bounding box center [943, 146] width 62 height 25
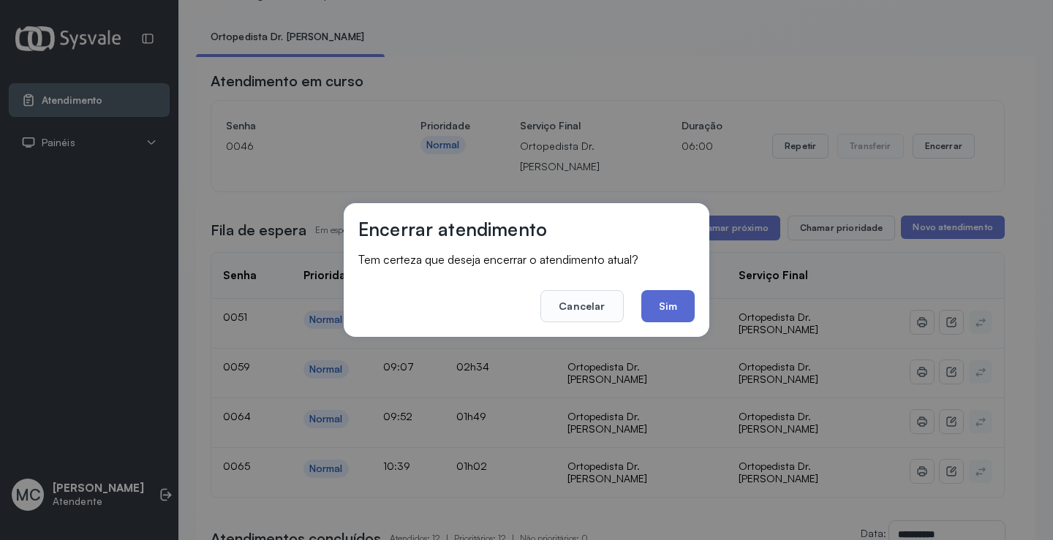
click at [664, 303] on button "Sim" at bounding box center [667, 306] width 53 height 32
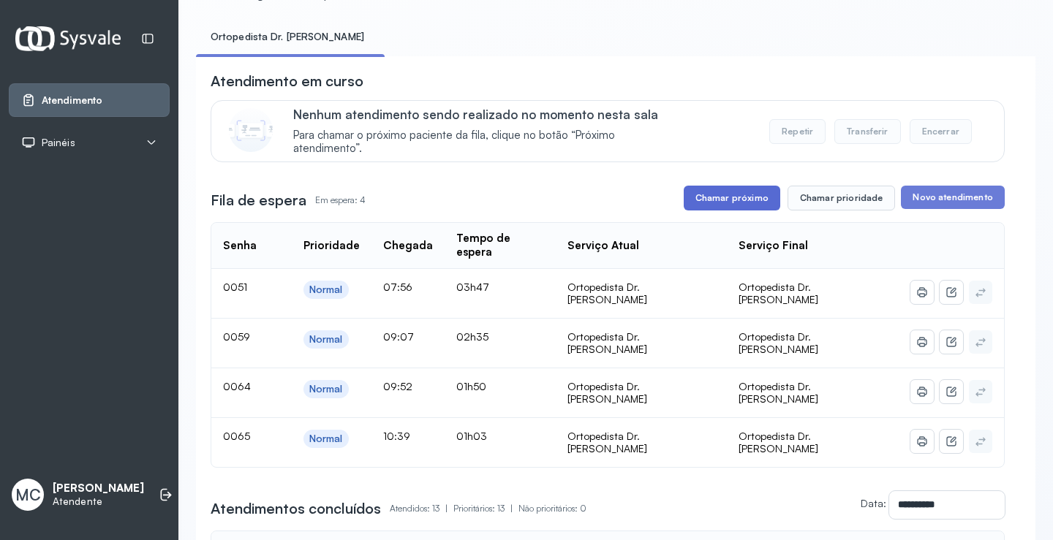
click at [717, 197] on button "Chamar próximo" at bounding box center [731, 198] width 96 height 25
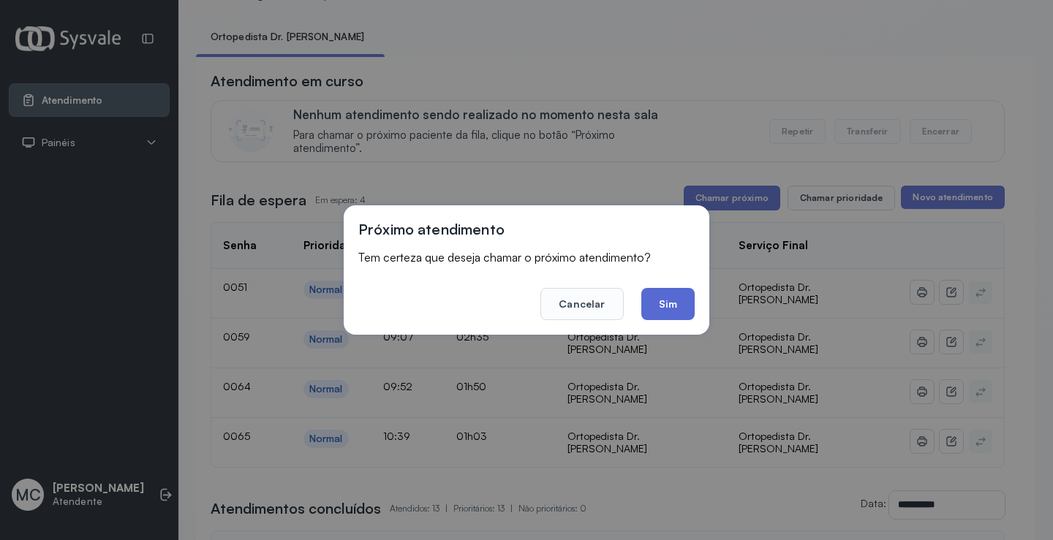
click at [655, 311] on button "Sim" at bounding box center [667, 304] width 53 height 32
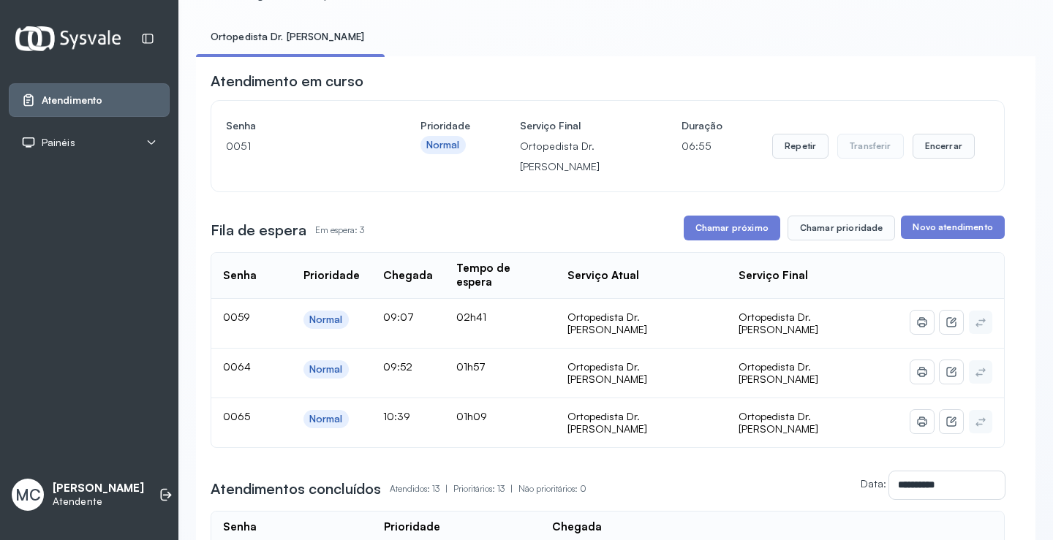
click at [933, 164] on div "Repetir Transferir Encerrar" at bounding box center [873, 145] width 202 height 61
click at [933, 151] on button "Encerrar" at bounding box center [943, 146] width 62 height 25
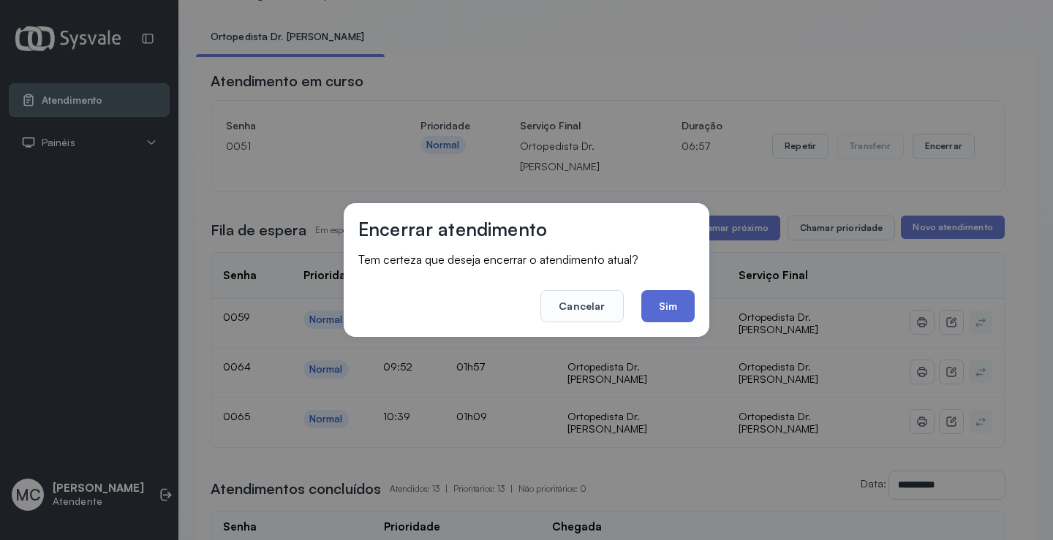
click at [660, 317] on button "Sim" at bounding box center [667, 306] width 53 height 32
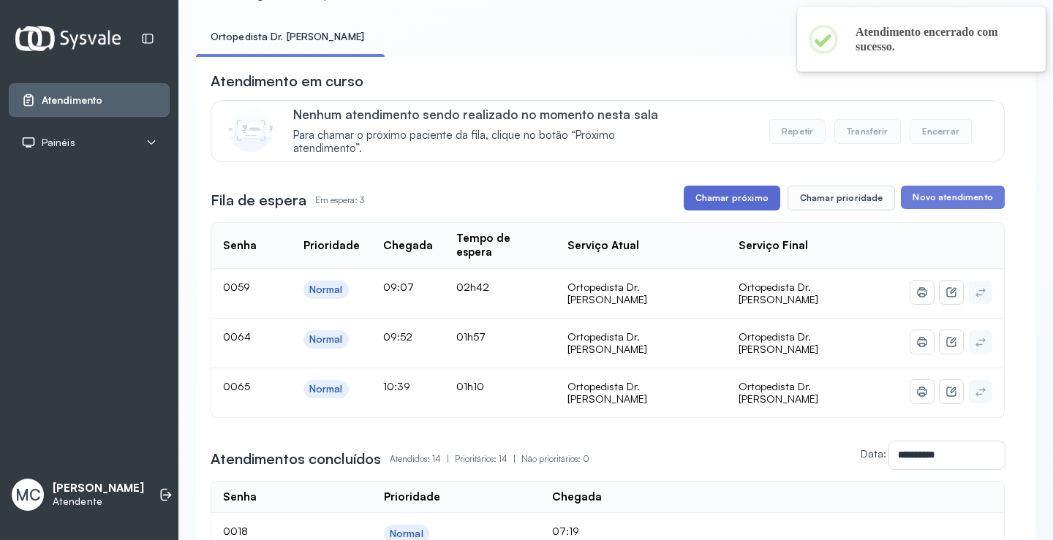
click at [709, 204] on button "Chamar próximo" at bounding box center [731, 198] width 96 height 25
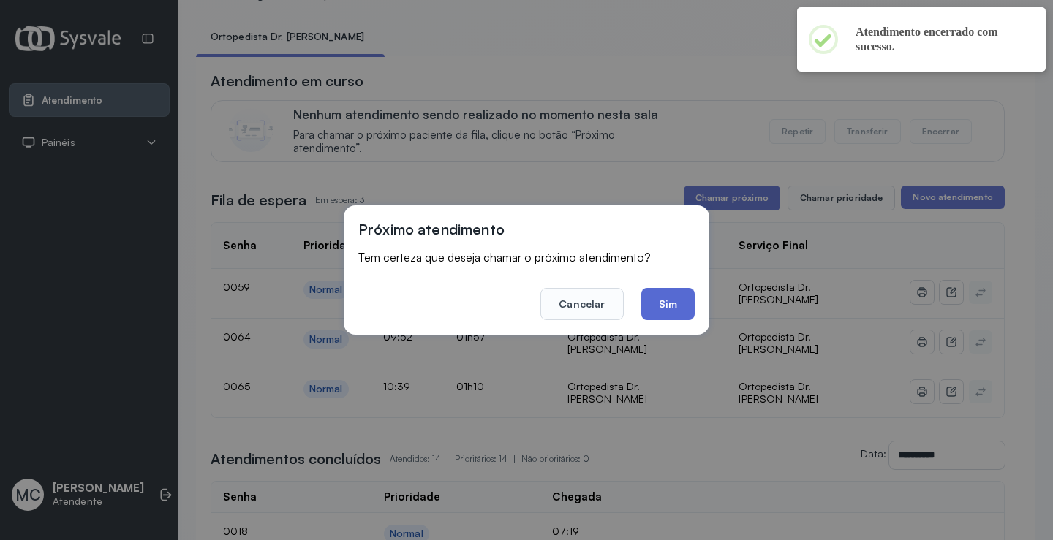
click at [664, 305] on button "Sim" at bounding box center [667, 304] width 53 height 32
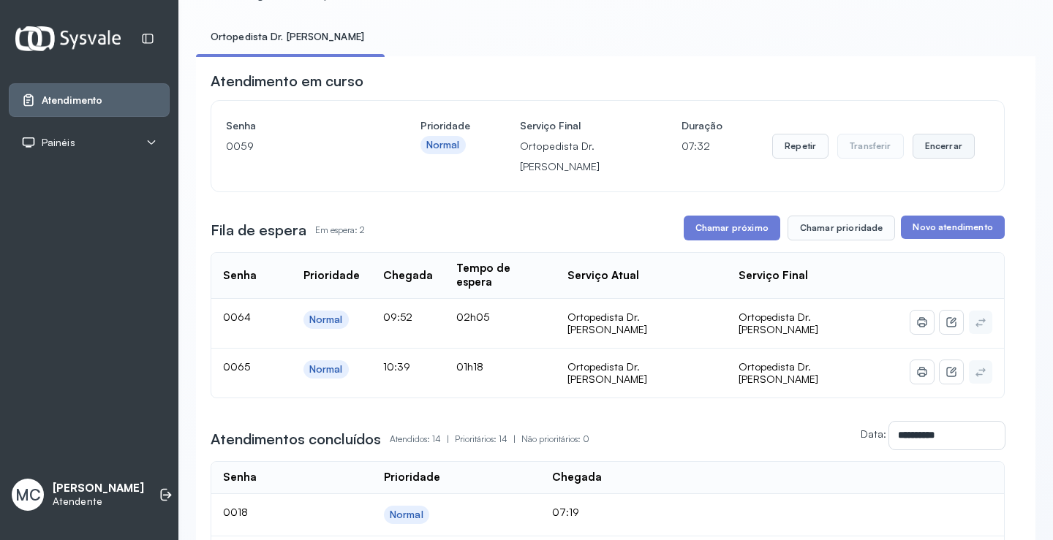
click at [928, 150] on button "Encerrar" at bounding box center [943, 146] width 62 height 25
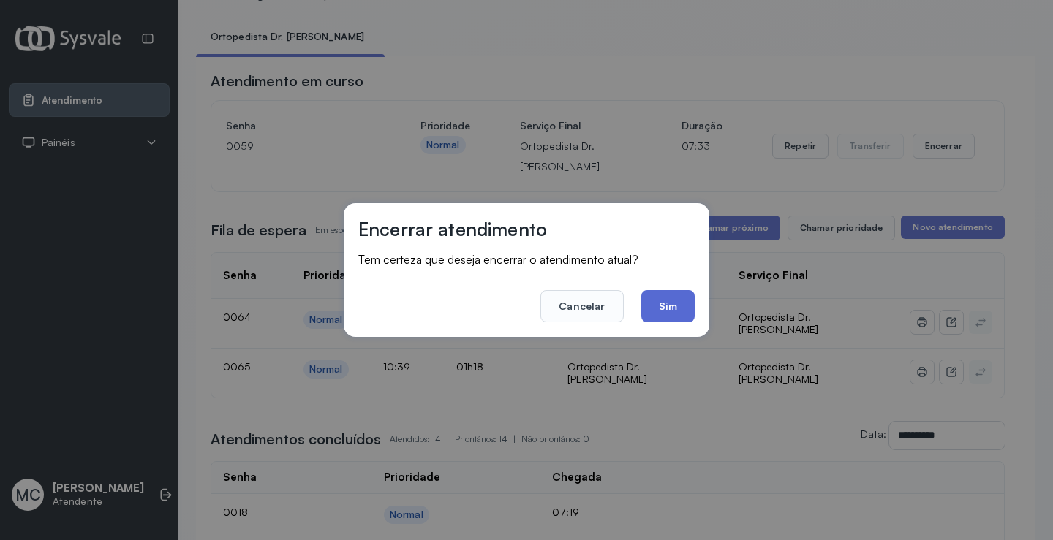
click at [674, 309] on button "Sim" at bounding box center [667, 306] width 53 height 32
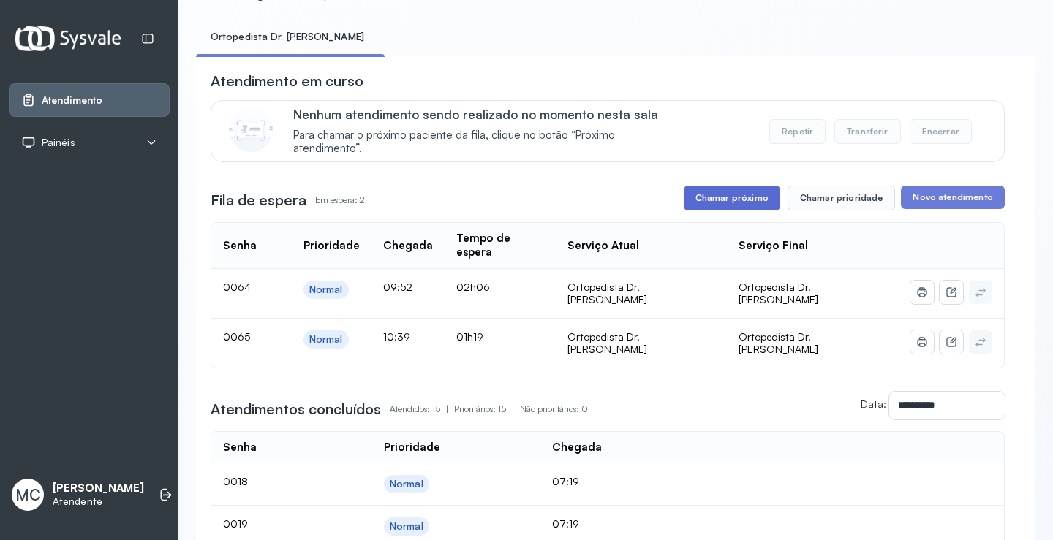
click at [752, 205] on button "Chamar próximo" at bounding box center [731, 198] width 96 height 25
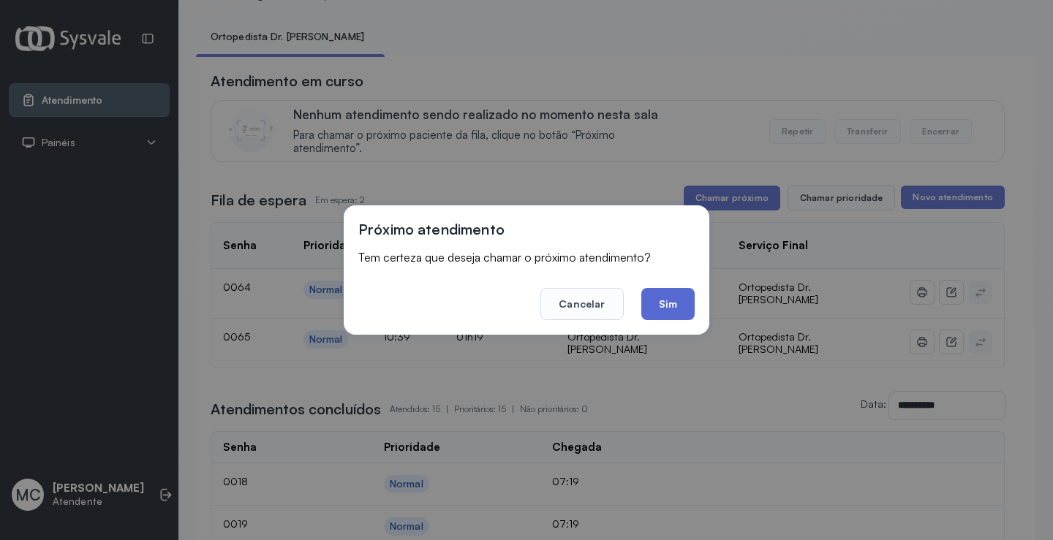
click at [678, 308] on button "Sim" at bounding box center [667, 304] width 53 height 32
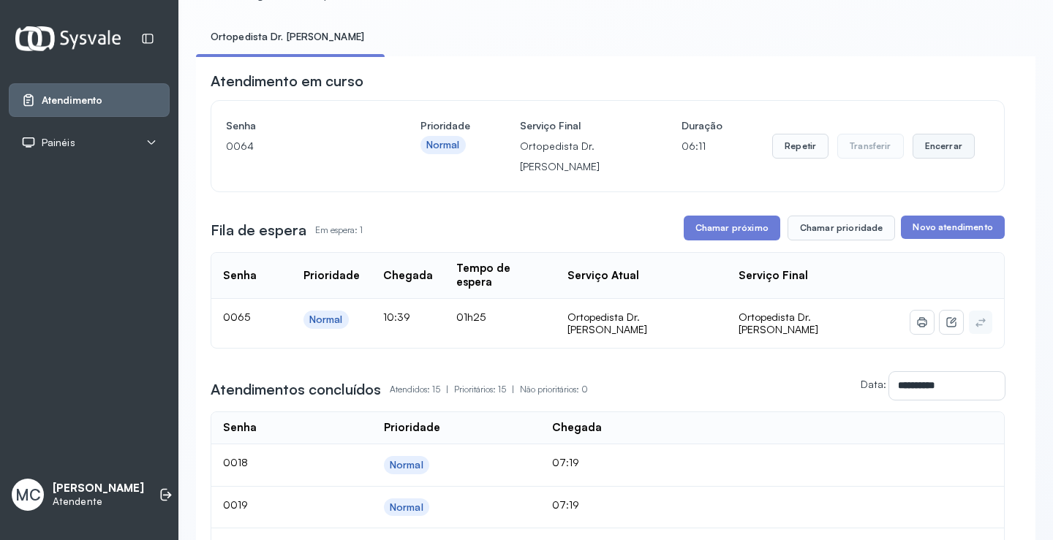
click at [948, 148] on button "Encerrar" at bounding box center [943, 146] width 62 height 25
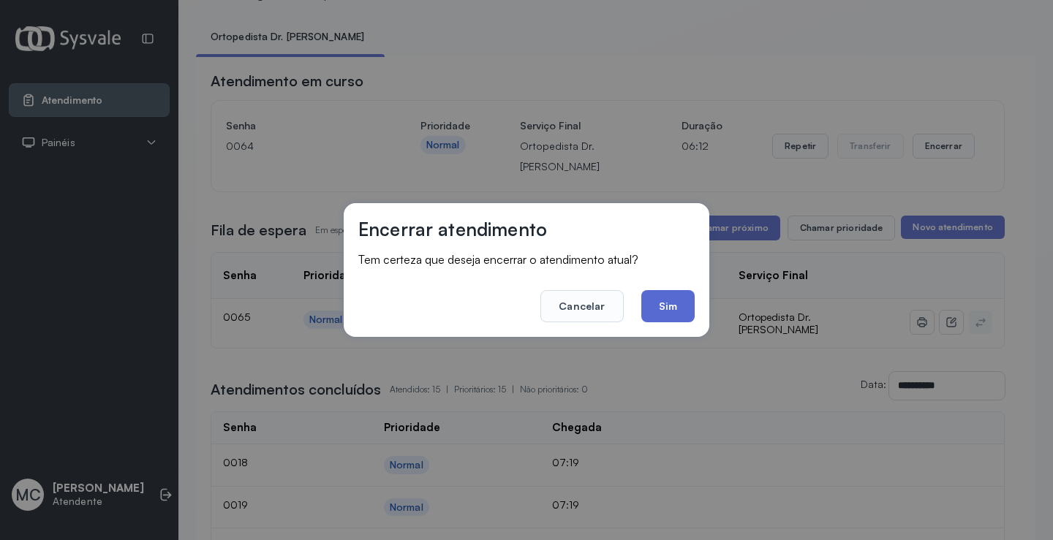
click at [668, 303] on button "Sim" at bounding box center [667, 306] width 53 height 32
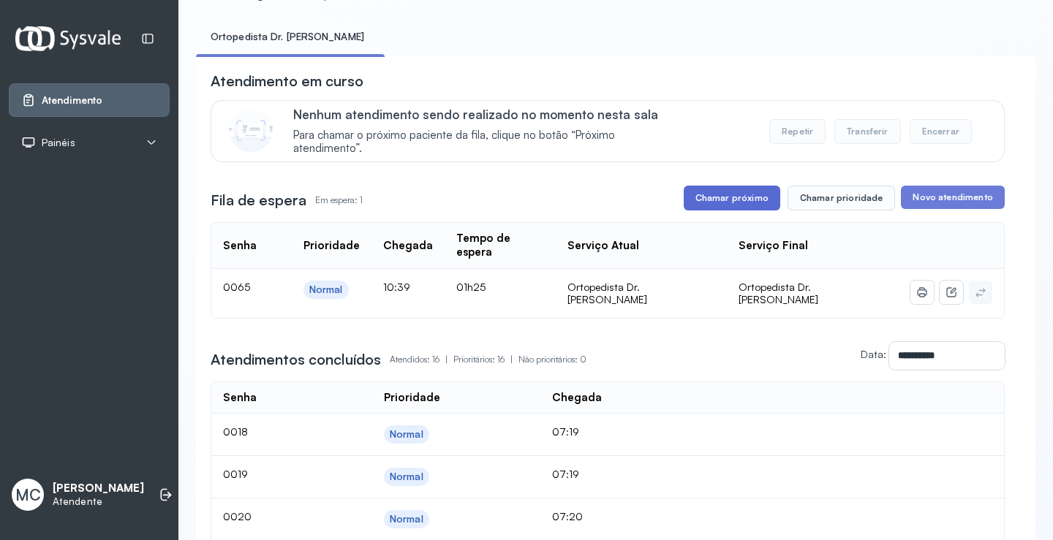
click at [708, 199] on button "Chamar próximo" at bounding box center [731, 198] width 96 height 25
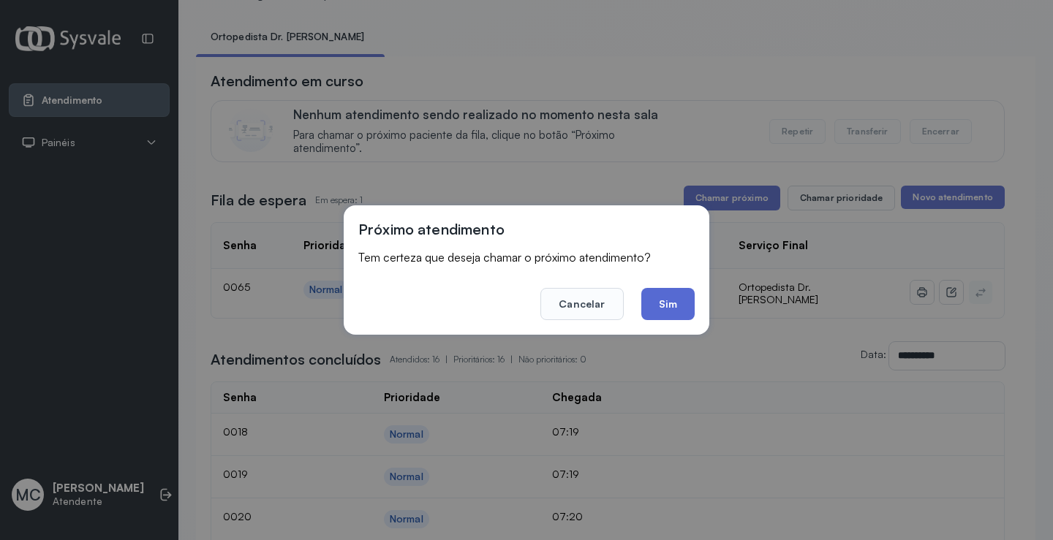
click at [655, 302] on button "Sim" at bounding box center [667, 304] width 53 height 32
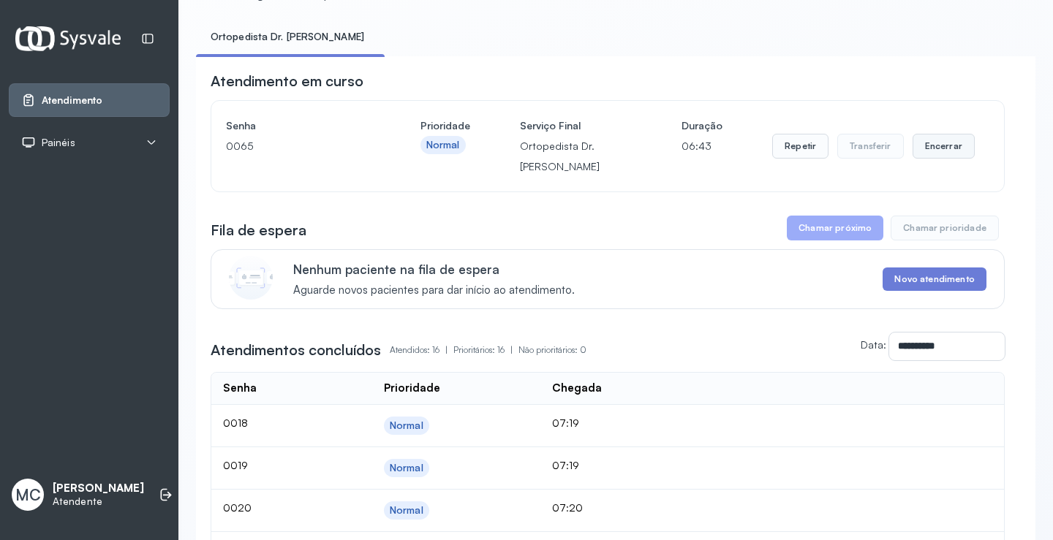
click at [917, 150] on button "Encerrar" at bounding box center [943, 146] width 62 height 25
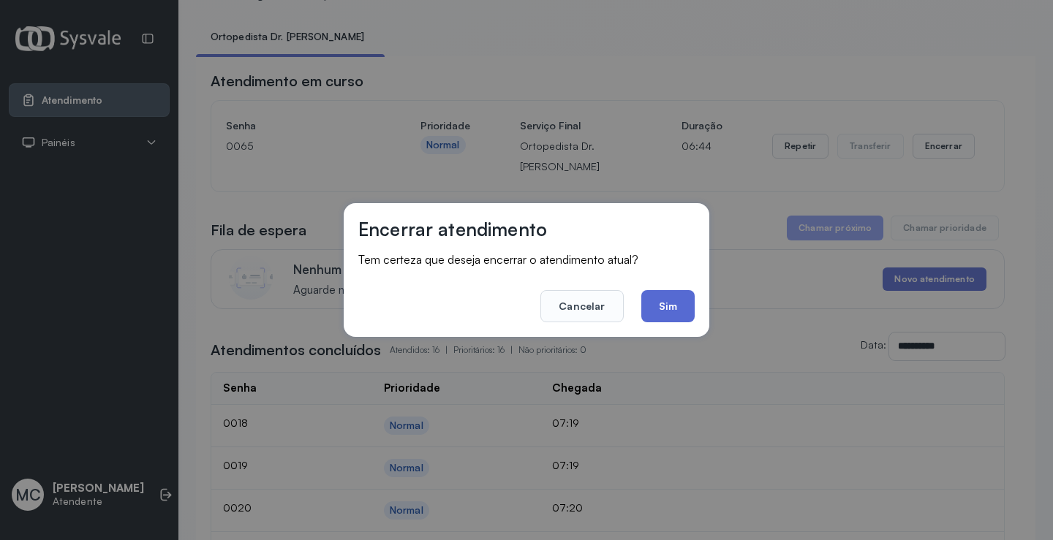
click at [681, 300] on button "Sim" at bounding box center [667, 306] width 53 height 32
